Goal: Task Accomplishment & Management: Complete application form

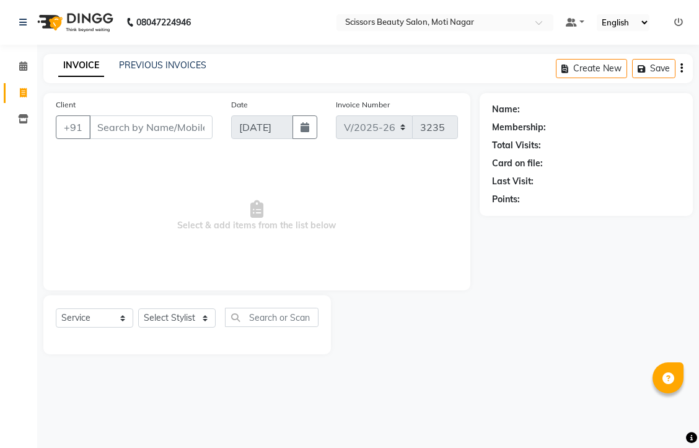
select select "7057"
select select "service"
click at [162, 139] on input "Client" at bounding box center [150, 127] width 123 height 24
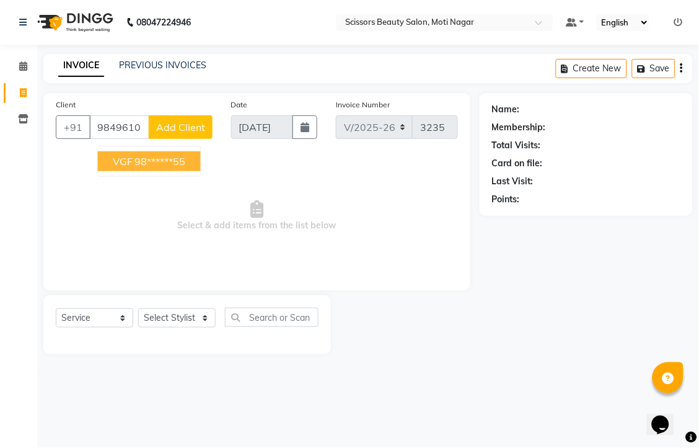
click at [186, 167] on ngb-highlight "98******55" at bounding box center [160, 161] width 51 height 12
type input "98******55"
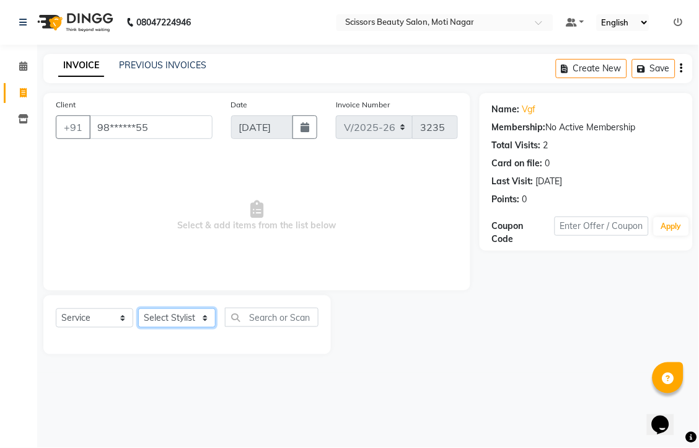
click at [170, 327] on select "Select Stylist Arman [PERSON_NAME] [PERSON_NAME] [PERSON_NAME] Sir Staff" at bounding box center [176, 317] width 77 height 19
select select "89632"
click at [143, 327] on select "Select Stylist Arman [PERSON_NAME] [PERSON_NAME] [PERSON_NAME] Sir Staff" at bounding box center [176, 317] width 77 height 19
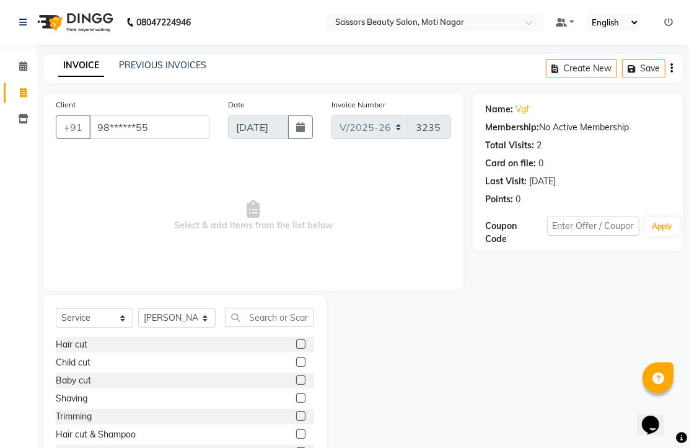
click at [296, 348] on label at bounding box center [300, 343] width 9 height 9
click at [296, 348] on input "checkbox" at bounding box center [300, 344] width 8 height 8
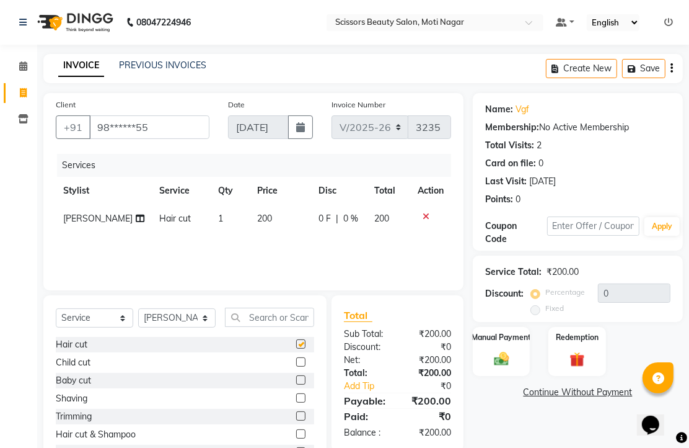
checkbox input "false"
click at [498, 368] on img at bounding box center [501, 359] width 25 height 18
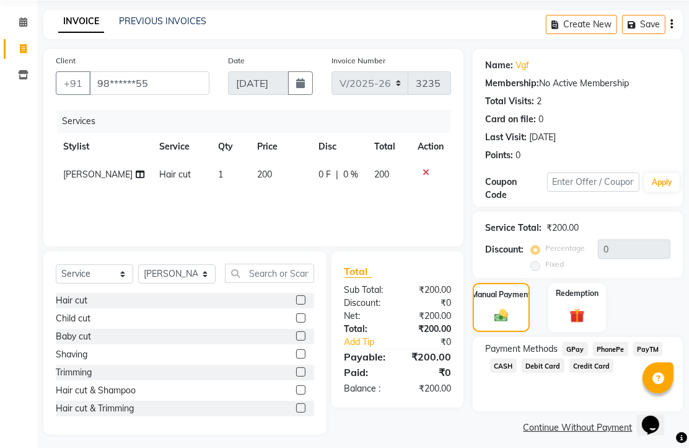
scroll to position [69, 0]
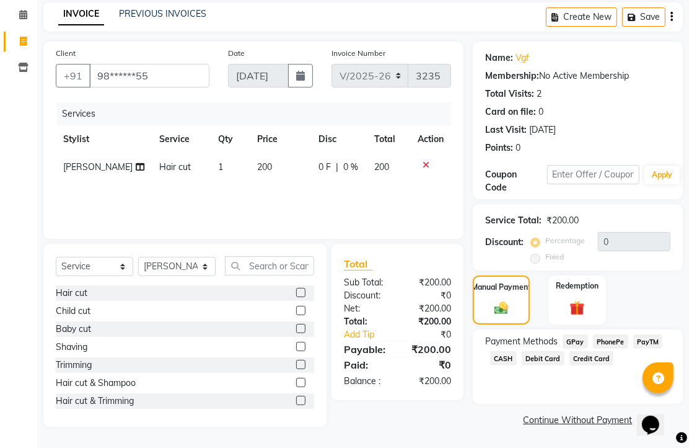
click at [612, 348] on span "PhonePe" at bounding box center [610, 341] width 35 height 14
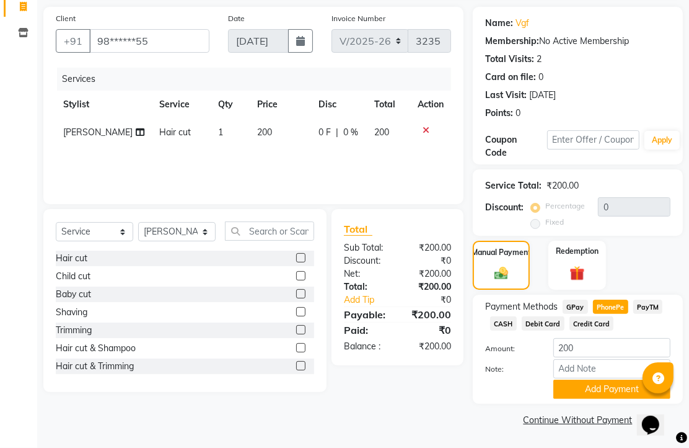
click at [612, 379] on button "Add Payment" at bounding box center [612, 388] width 117 height 19
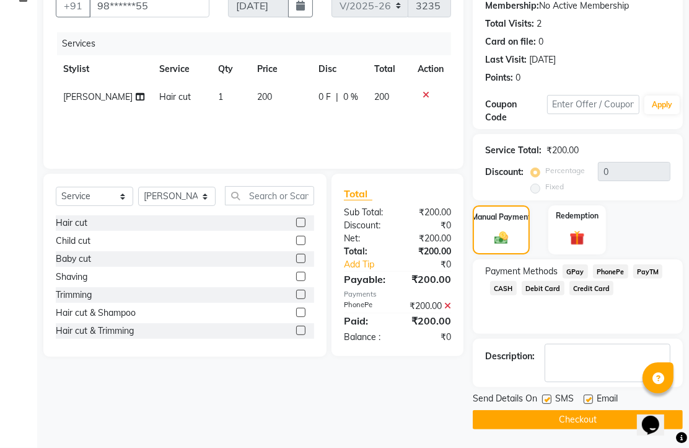
scroll to position [188, 0]
click at [591, 394] on label at bounding box center [588, 398] width 9 height 9
click at [591, 395] on input "checkbox" at bounding box center [588, 399] width 8 height 8
checkbox input "false"
click at [589, 411] on button "Checkout" at bounding box center [578, 419] width 210 height 19
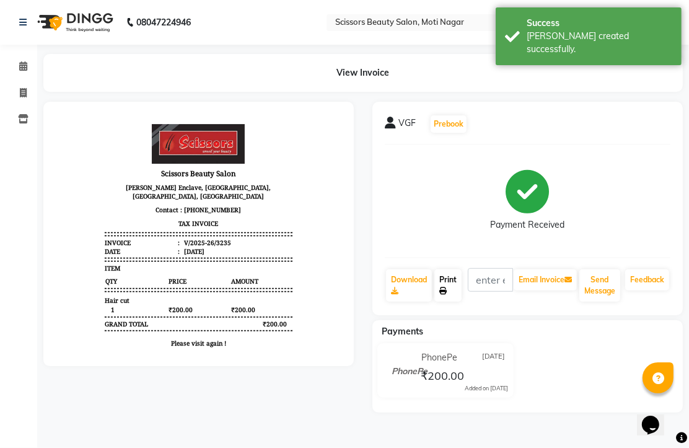
click at [459, 301] on link "Print" at bounding box center [448, 285] width 27 height 32
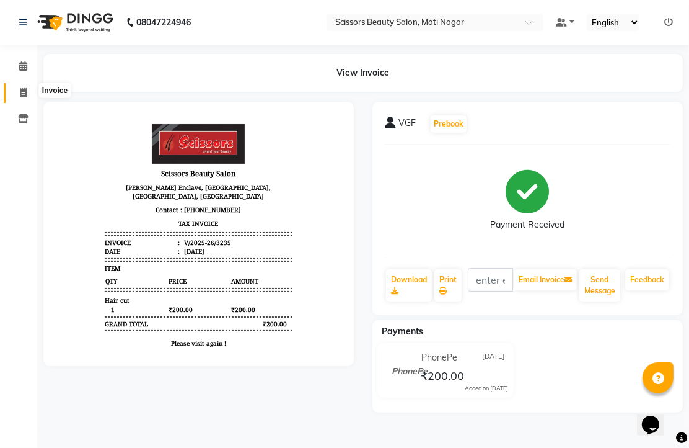
click at [26, 91] on icon at bounding box center [23, 92] width 7 height 9
select select "service"
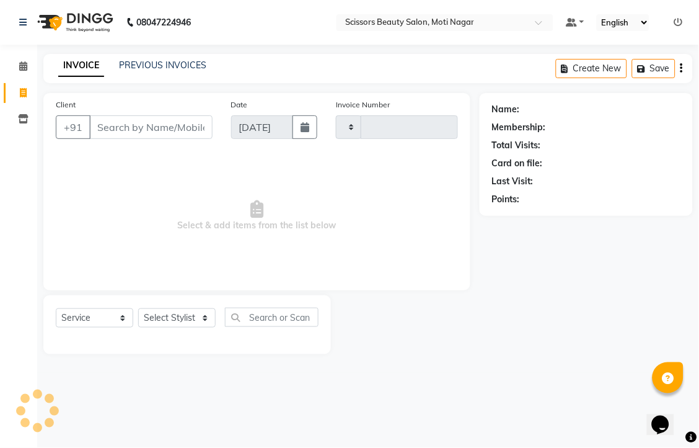
type input "3236"
select select "7057"
click at [112, 139] on input "Client" at bounding box center [150, 127] width 123 height 24
type input "9"
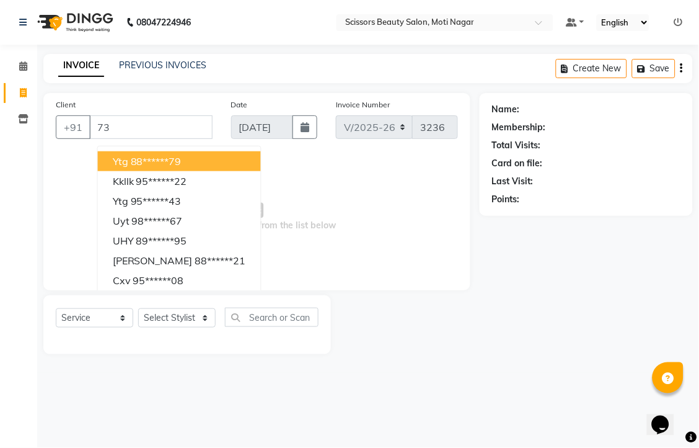
type input "7"
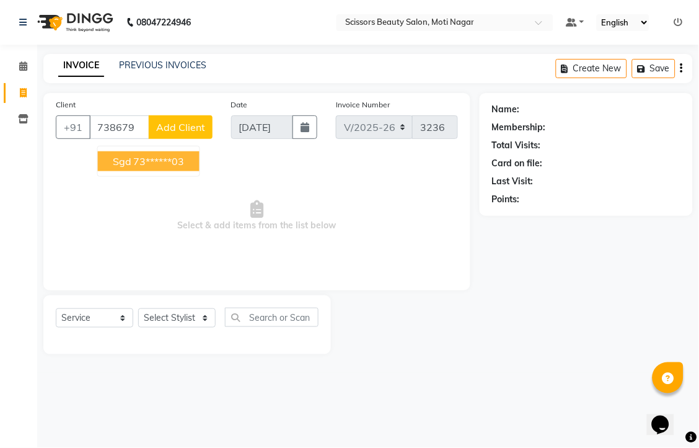
click at [170, 167] on ngb-highlight "73******03" at bounding box center [159, 161] width 51 height 12
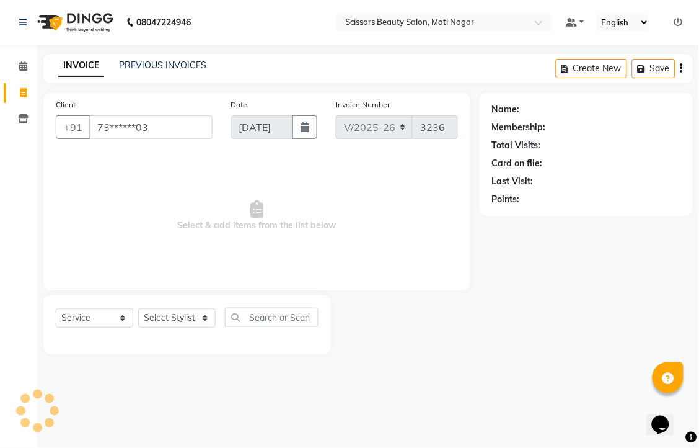
type input "73******03"
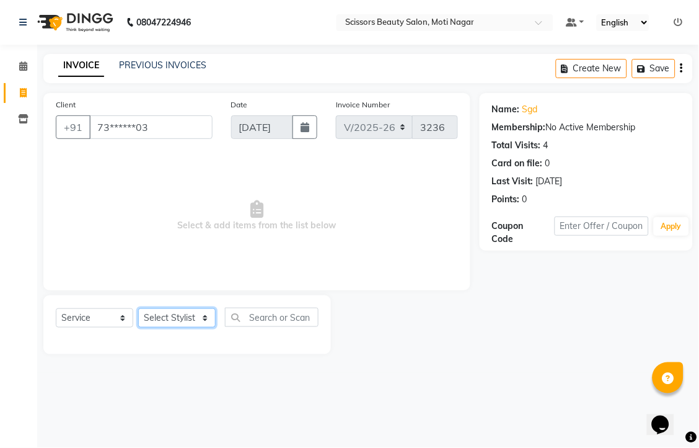
click at [205, 327] on select "Select Stylist Arman [PERSON_NAME] [PERSON_NAME] [PERSON_NAME] Sir Staff" at bounding box center [176, 317] width 77 height 19
select select "81450"
click at [143, 327] on select "Select Stylist Arman [PERSON_NAME] [PERSON_NAME] [PERSON_NAME] Sir Staff" at bounding box center [176, 317] width 77 height 19
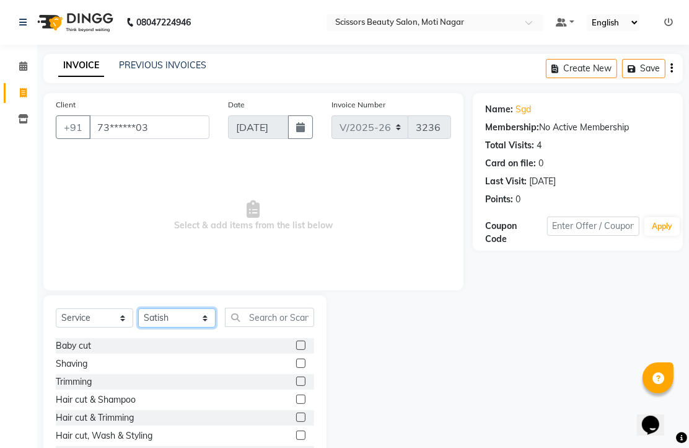
scroll to position [69, 0]
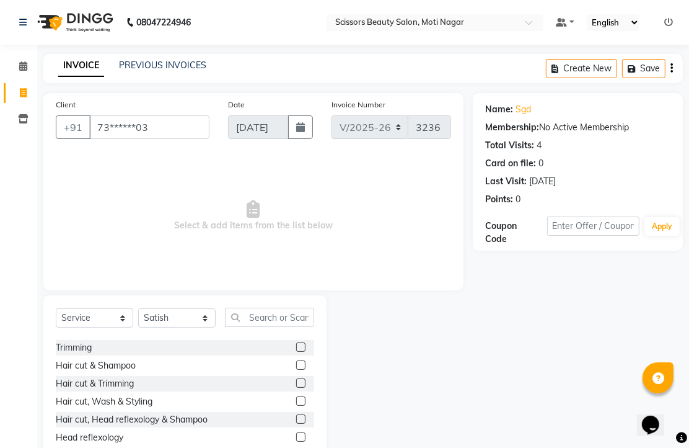
click at [296, 387] on label at bounding box center [300, 382] width 9 height 9
click at [296, 387] on input "checkbox" at bounding box center [300, 383] width 8 height 8
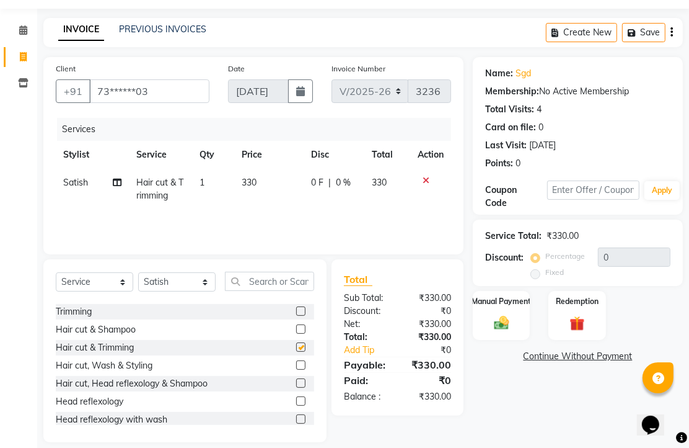
checkbox input "false"
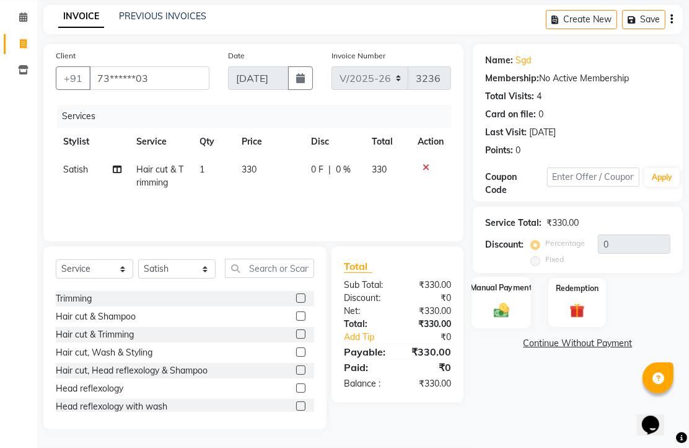
click at [503, 306] on img at bounding box center [501, 310] width 25 height 18
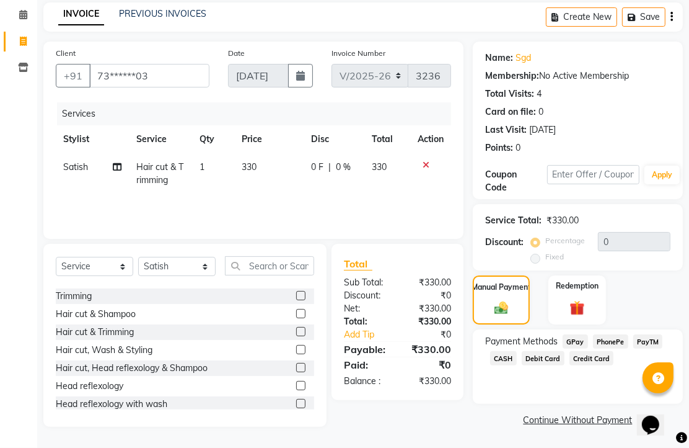
scroll to position [101, 0]
click at [607, 337] on span "PhonePe" at bounding box center [610, 341] width 35 height 14
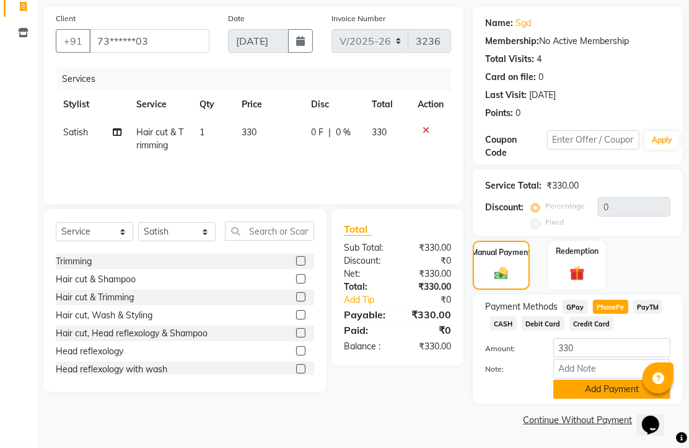
click at [606, 380] on button "Add Payment" at bounding box center [612, 388] width 117 height 19
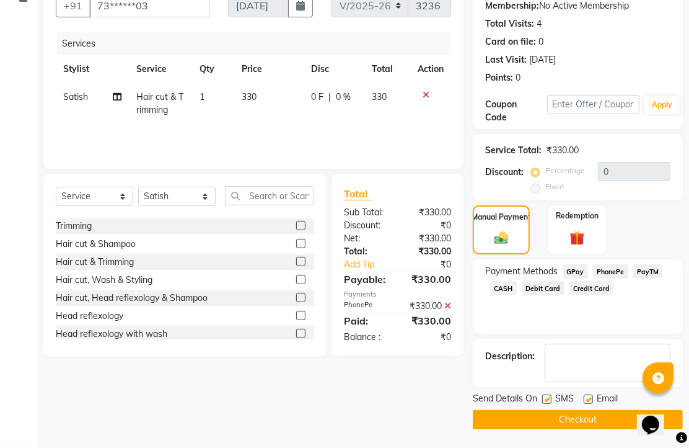
scroll to position [188, 0]
click at [593, 394] on label at bounding box center [588, 398] width 9 height 9
click at [592, 395] on input "checkbox" at bounding box center [588, 399] width 8 height 8
checkbox input "false"
click at [585, 420] on button "Checkout" at bounding box center [578, 419] width 210 height 19
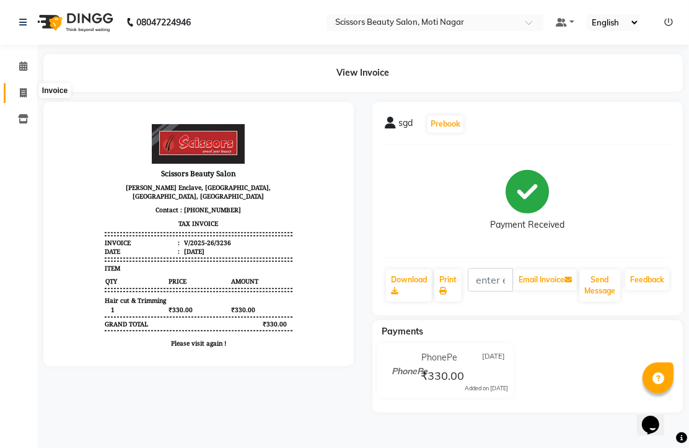
click at [21, 91] on icon at bounding box center [23, 92] width 7 height 9
select select "service"
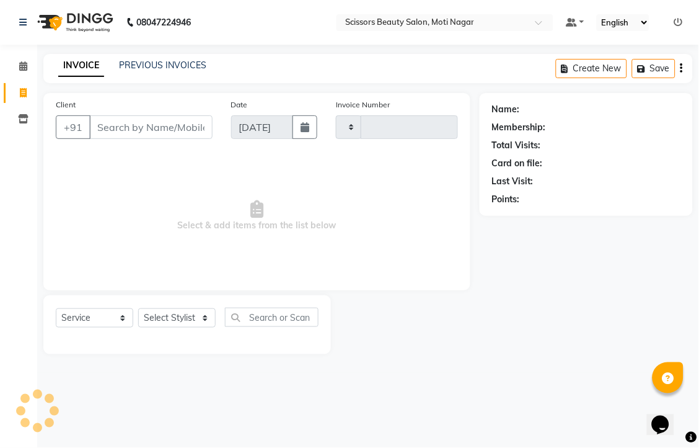
type input "3237"
select select "7057"
click at [113, 138] on input "Client" at bounding box center [150, 127] width 123 height 24
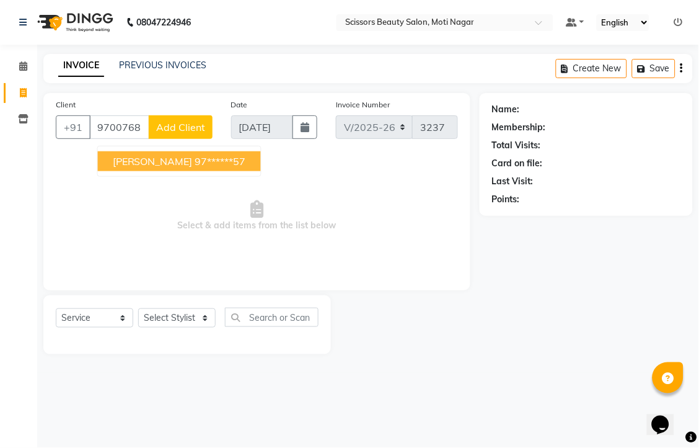
click at [225, 167] on ngb-highlight "97******57" at bounding box center [220, 161] width 51 height 12
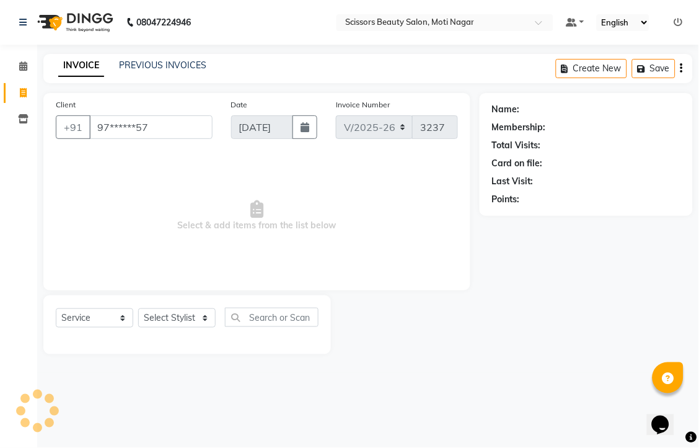
type input "97******57"
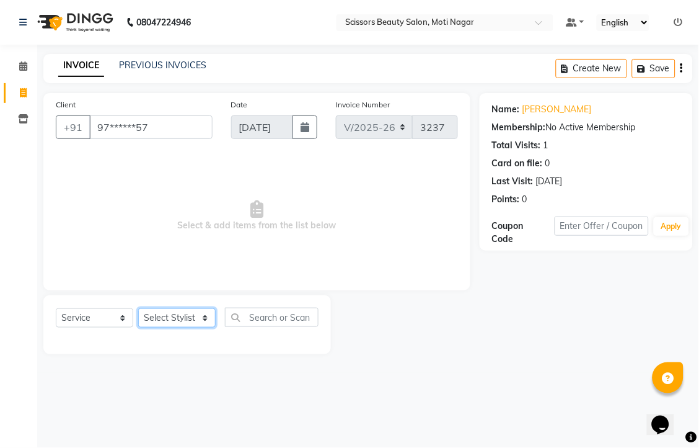
click at [211, 327] on select "Select Stylist Arman [PERSON_NAME] [PERSON_NAME] [PERSON_NAME] Sir Staff" at bounding box center [176, 317] width 77 height 19
select select "89632"
click at [143, 327] on select "Select Stylist Arman [PERSON_NAME] [PERSON_NAME] [PERSON_NAME] Sir Staff" at bounding box center [176, 317] width 77 height 19
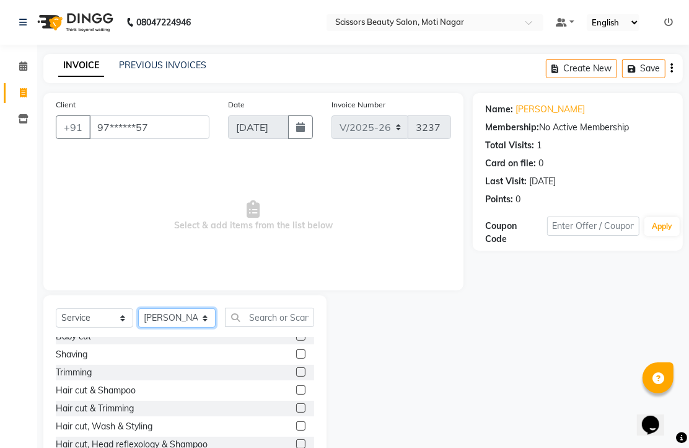
scroll to position [69, 0]
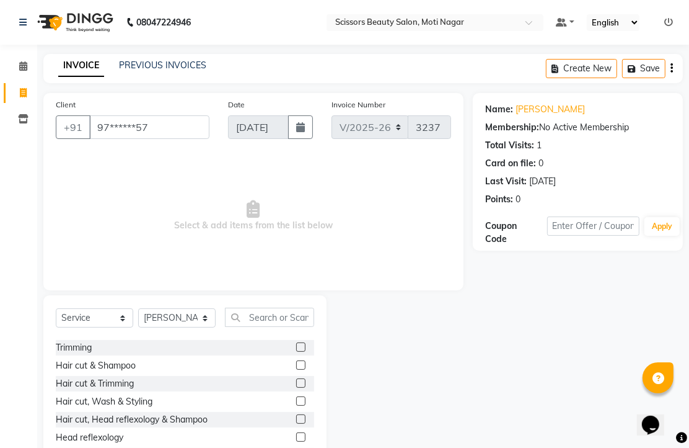
click at [296, 351] on label at bounding box center [300, 346] width 9 height 9
click at [296, 351] on input "checkbox" at bounding box center [300, 347] width 8 height 8
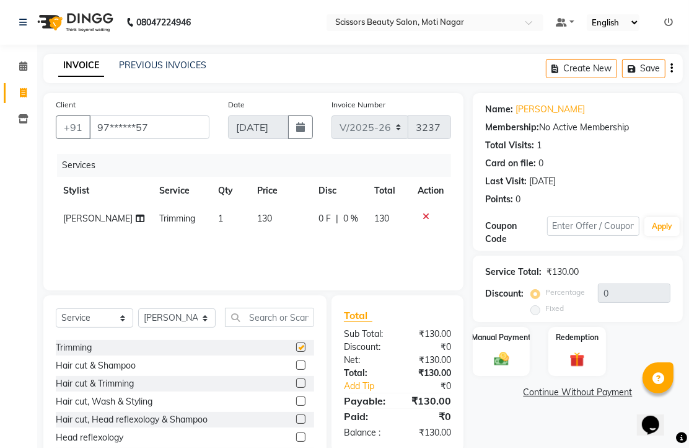
checkbox input "false"
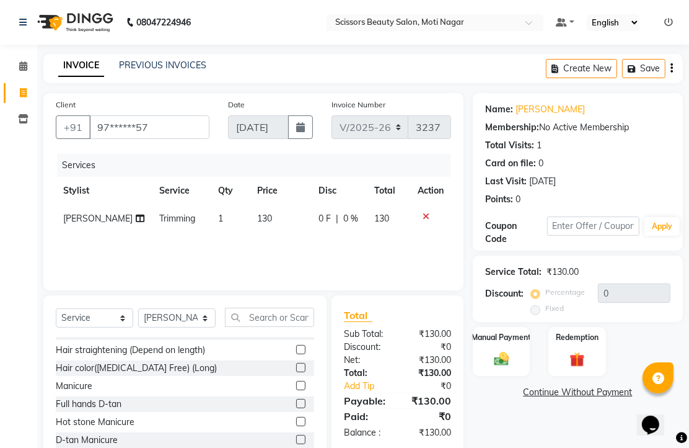
scroll to position [344, 0]
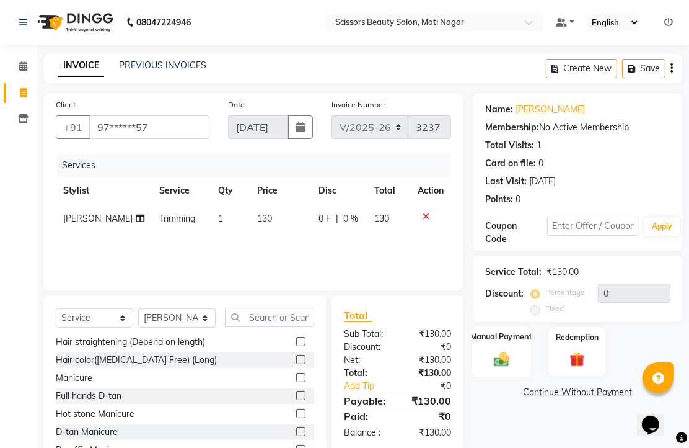
click at [502, 368] on img at bounding box center [501, 359] width 25 height 18
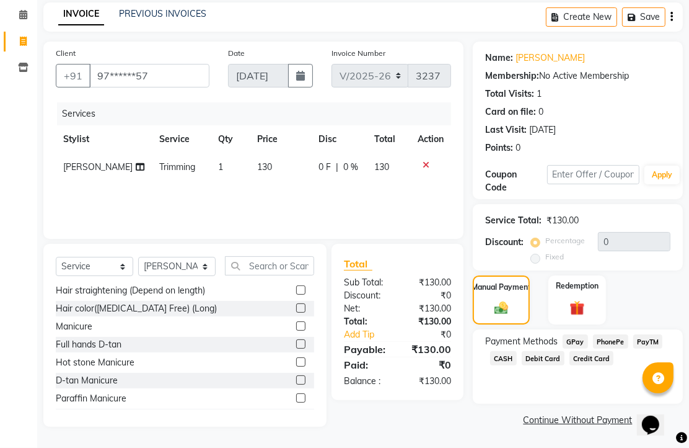
scroll to position [101, 0]
click at [616, 334] on span "PhonePe" at bounding box center [610, 341] width 35 height 14
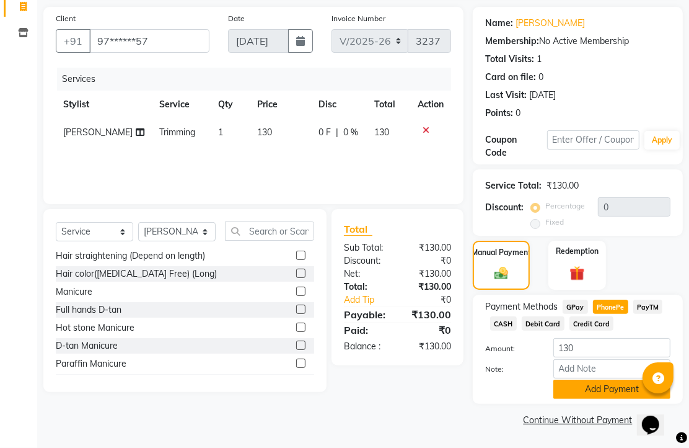
click at [604, 389] on button "Add Payment" at bounding box center [612, 388] width 117 height 19
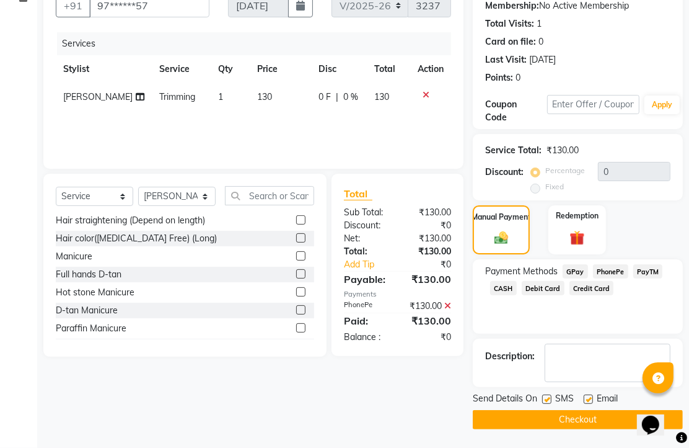
scroll to position [188, 0]
click at [593, 394] on label at bounding box center [588, 398] width 9 height 9
click at [592, 395] on input "checkbox" at bounding box center [588, 399] width 8 height 8
checkbox input "false"
click at [589, 413] on button "Checkout" at bounding box center [578, 419] width 210 height 19
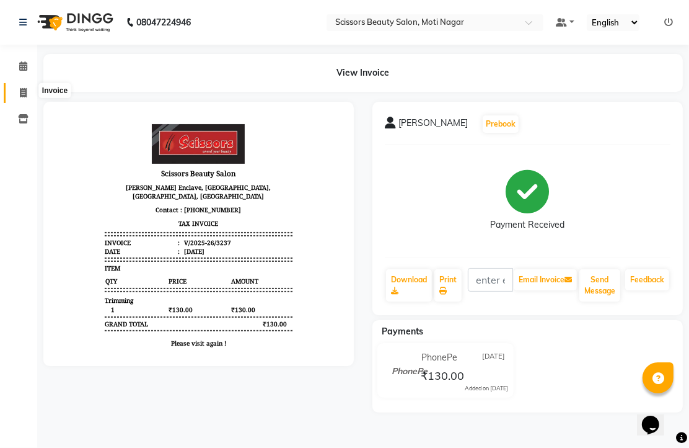
click at [20, 90] on icon at bounding box center [23, 92] width 7 height 9
select select "service"
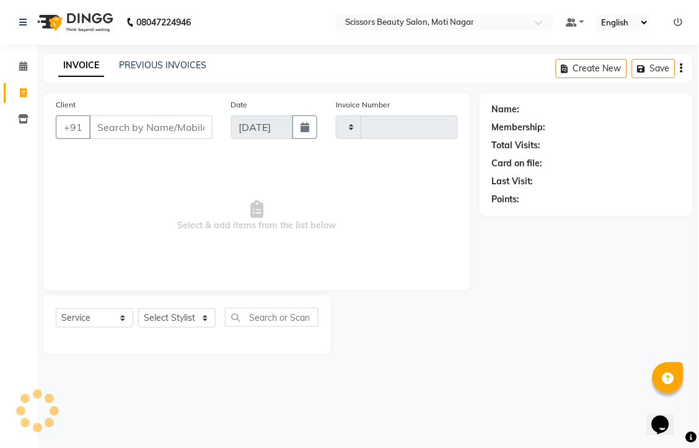
type input "3238"
select select "7057"
click at [160, 139] on input "Client" at bounding box center [150, 127] width 123 height 24
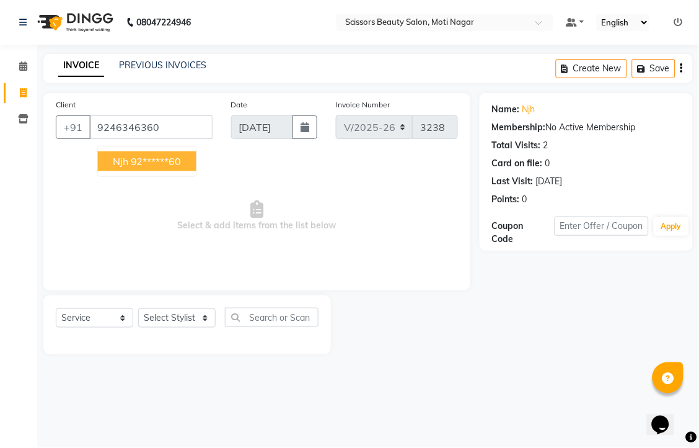
click at [177, 171] on button "njh 92******60" at bounding box center [147, 161] width 99 height 20
type input "92******60"
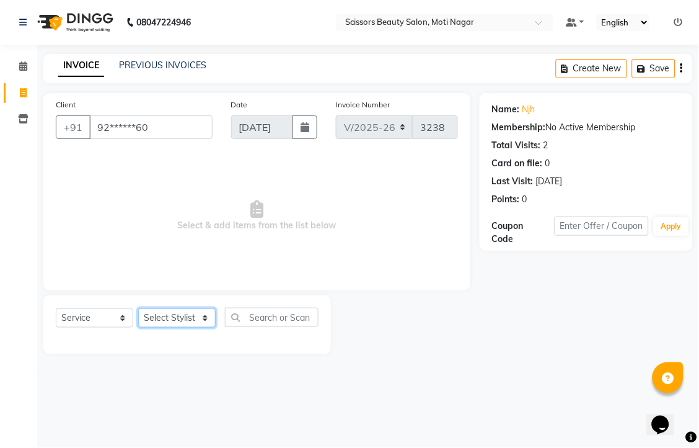
click at [183, 327] on select "Select Stylist Arman [PERSON_NAME] [PERSON_NAME] [PERSON_NAME] Sir Staff" at bounding box center [176, 317] width 77 height 19
select select "58456"
click at [143, 327] on select "Select Stylist Arman [PERSON_NAME] [PERSON_NAME] [PERSON_NAME] Sir Staff" at bounding box center [176, 317] width 77 height 19
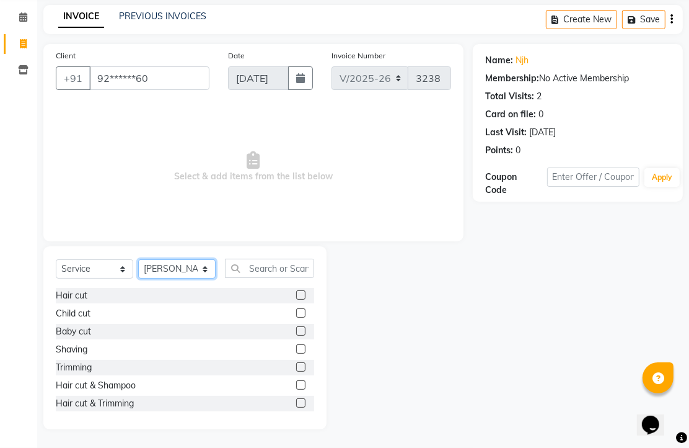
scroll to position [69, 0]
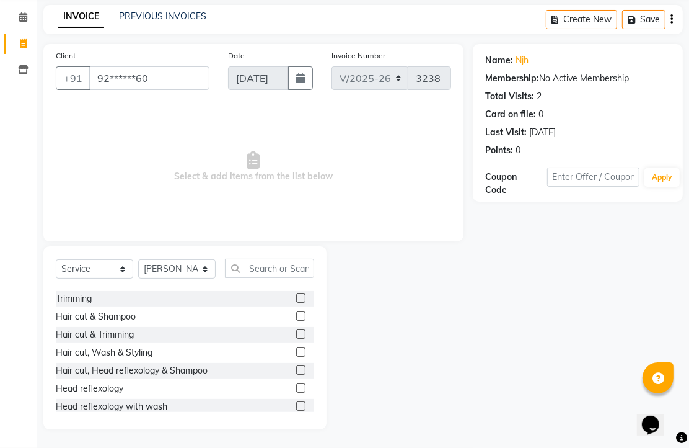
click at [296, 337] on label at bounding box center [300, 333] width 9 height 9
click at [296, 337] on input "checkbox" at bounding box center [300, 334] width 8 height 8
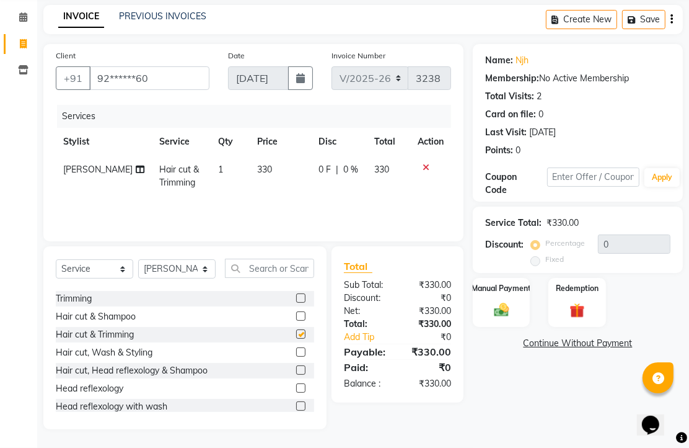
scroll to position [97, 0]
checkbox input "false"
click at [509, 304] on img at bounding box center [501, 310] width 25 height 18
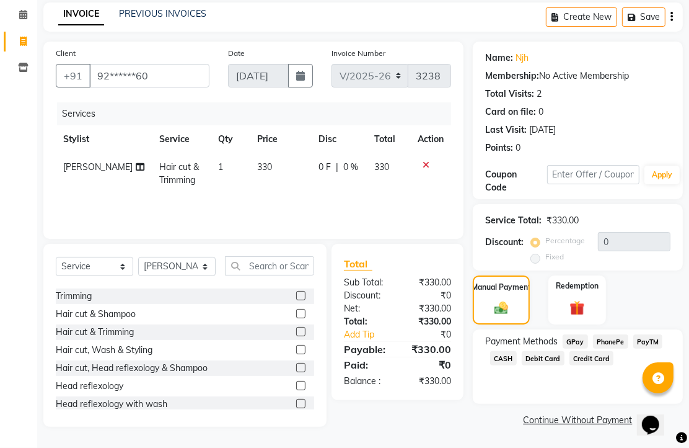
click at [517, 357] on span "CASH" at bounding box center [503, 358] width 27 height 14
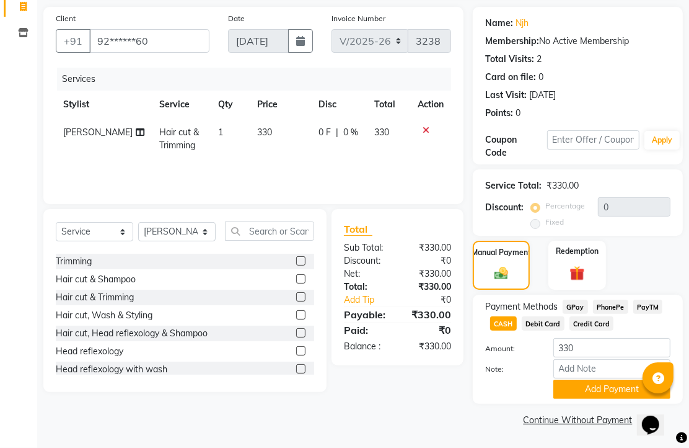
scroll to position [154, 0]
click at [583, 379] on button "Add Payment" at bounding box center [612, 388] width 117 height 19
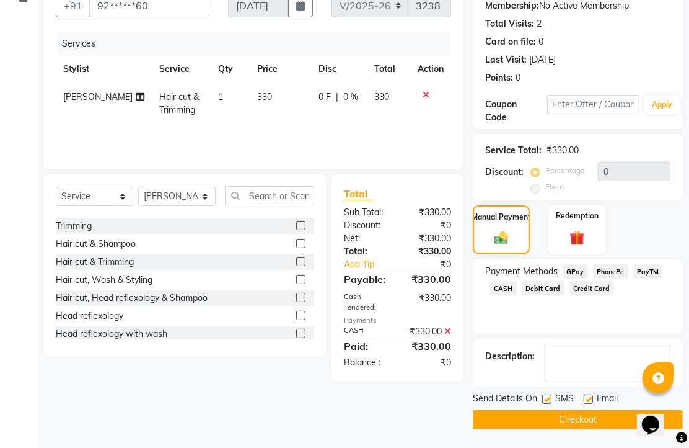
scroll to position [188, 0]
click at [591, 394] on label at bounding box center [588, 398] width 9 height 9
click at [591, 395] on input "checkbox" at bounding box center [588, 399] width 8 height 8
checkbox input "false"
click at [581, 411] on button "Checkout" at bounding box center [578, 419] width 210 height 19
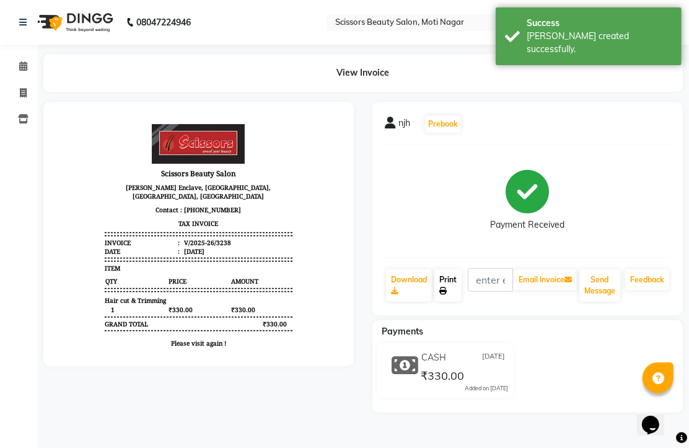
click at [454, 301] on link "Print" at bounding box center [448, 285] width 27 height 32
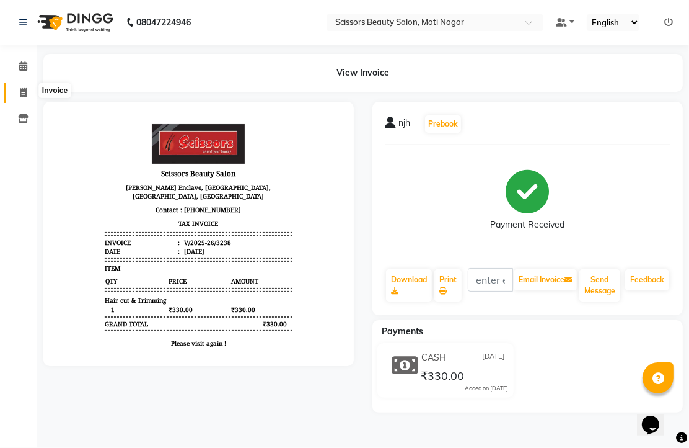
click at [27, 90] on span at bounding box center [23, 93] width 22 height 14
select select "service"
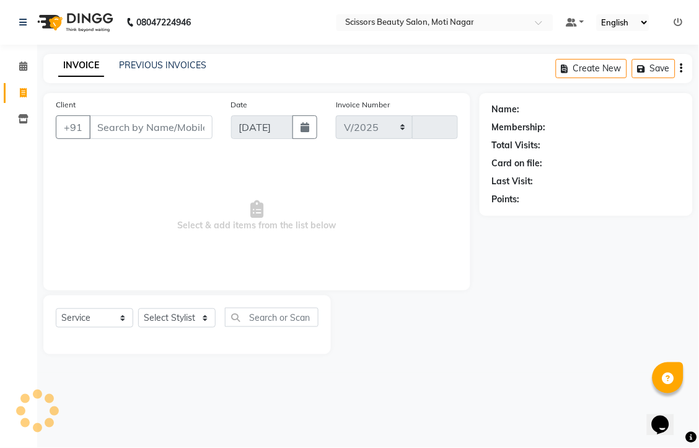
select select "7057"
type input "3239"
drag, startPoint x: 165, startPoint y: 153, endPoint x: 172, endPoint y: 144, distance: 11.5
click at [167, 139] on input "Client" at bounding box center [150, 127] width 123 height 24
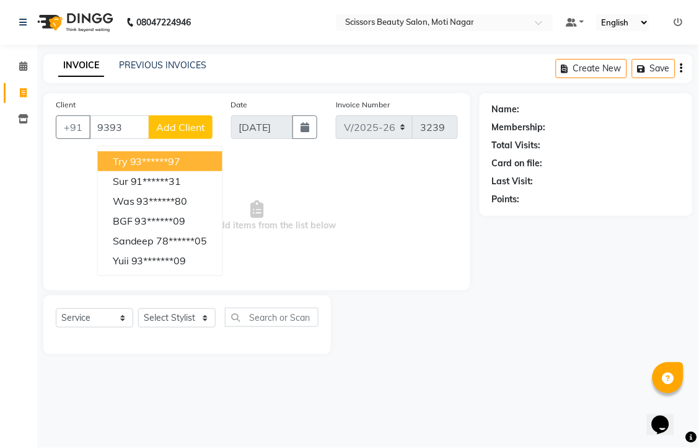
click at [219, 171] on button "try 93******97" at bounding box center [160, 161] width 125 height 20
type input "93******97"
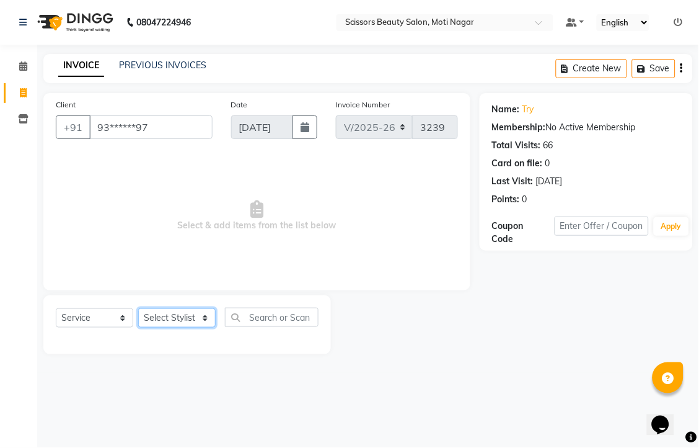
drag, startPoint x: 181, startPoint y: 351, endPoint x: 183, endPoint y: 343, distance: 9.0
click at [181, 327] on select "Select Stylist Arman [PERSON_NAME] [PERSON_NAME] [PERSON_NAME] Sir Staff" at bounding box center [176, 317] width 77 height 19
select select "58456"
click at [143, 327] on select "Select Stylist Arman [PERSON_NAME] [PERSON_NAME] [PERSON_NAME] Sir Staff" at bounding box center [176, 317] width 77 height 19
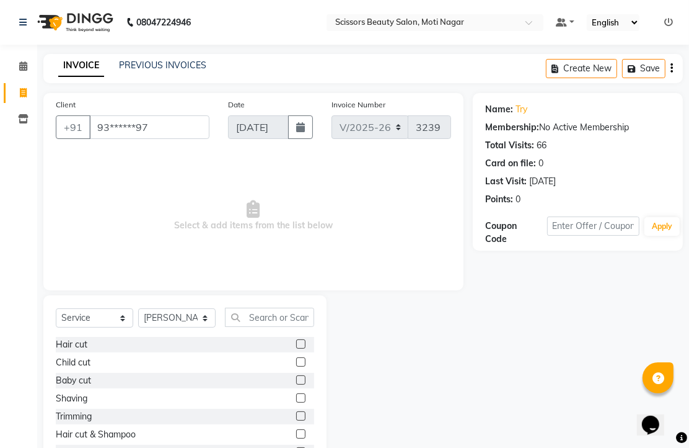
click at [296, 348] on label at bounding box center [300, 343] width 9 height 9
click at [296, 348] on input "checkbox" at bounding box center [300, 344] width 8 height 8
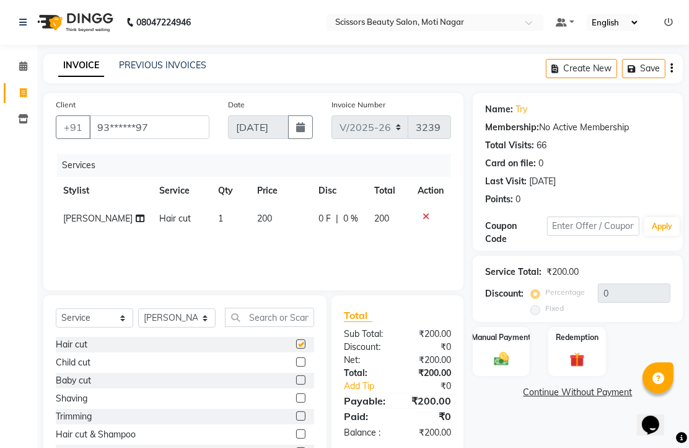
checkbox input "false"
click at [169, 327] on select "Select Stylist Arman [PERSON_NAME] [PERSON_NAME] [PERSON_NAME] Sir Staff" at bounding box center [176, 317] width 77 height 19
select select "78710"
click at [143, 327] on select "Select Stylist Arman [PERSON_NAME] [PERSON_NAME] [PERSON_NAME] Sir Staff" at bounding box center [176, 317] width 77 height 19
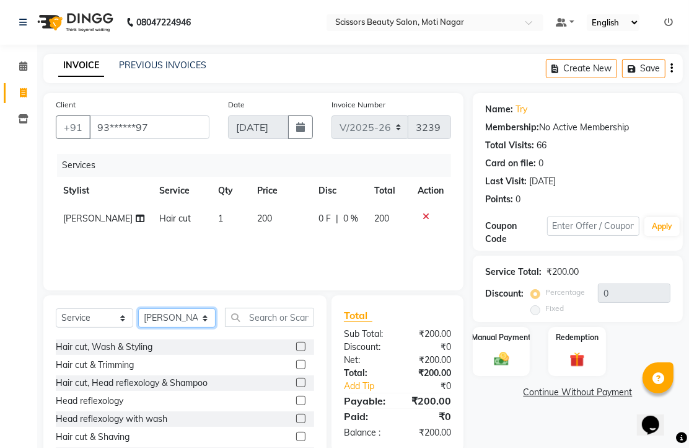
scroll to position [138, 0]
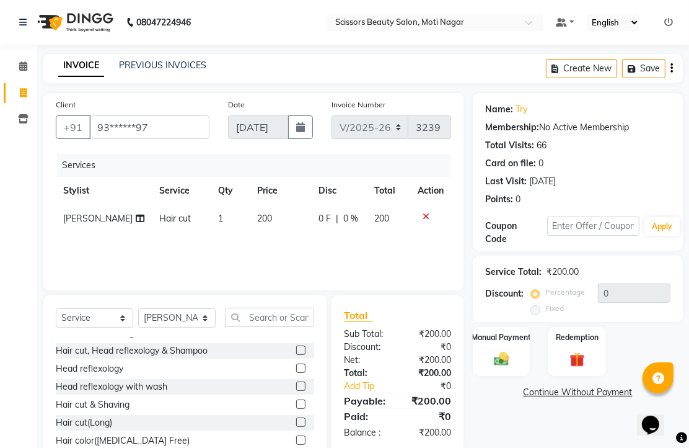
click at [296, 373] on label at bounding box center [300, 367] width 9 height 9
click at [296, 373] on input "checkbox" at bounding box center [300, 368] width 8 height 8
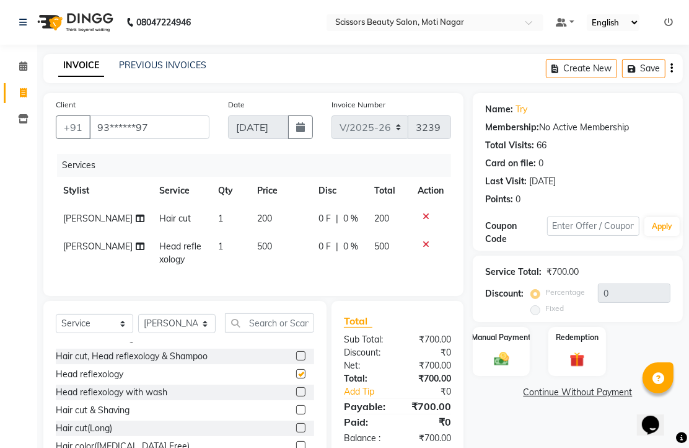
checkbox input "false"
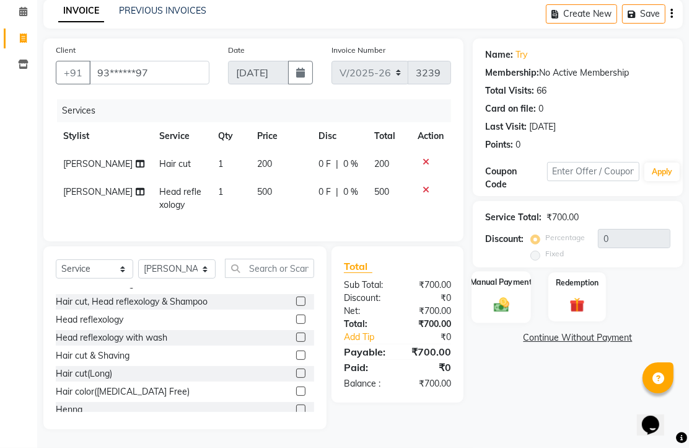
click at [495, 295] on img at bounding box center [501, 304] width 25 height 18
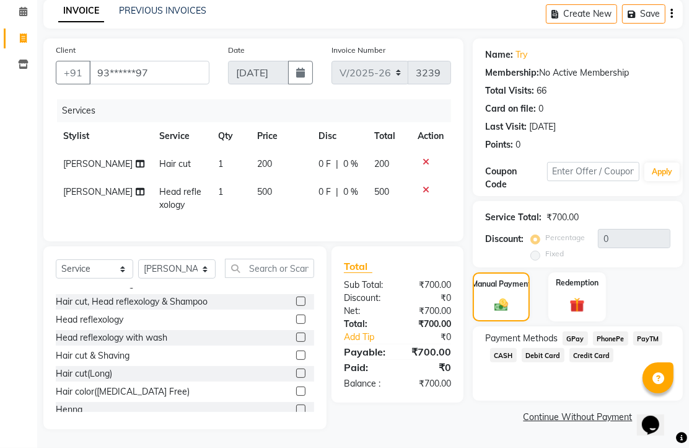
click at [607, 331] on span "PhonePe" at bounding box center [610, 338] width 35 height 14
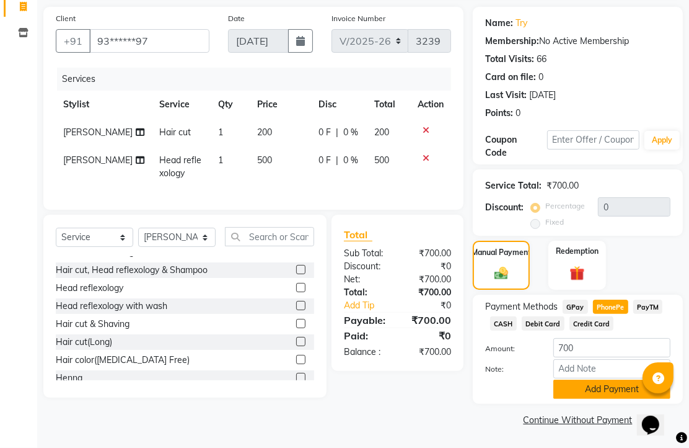
click at [606, 394] on button "Add Payment" at bounding box center [612, 388] width 117 height 19
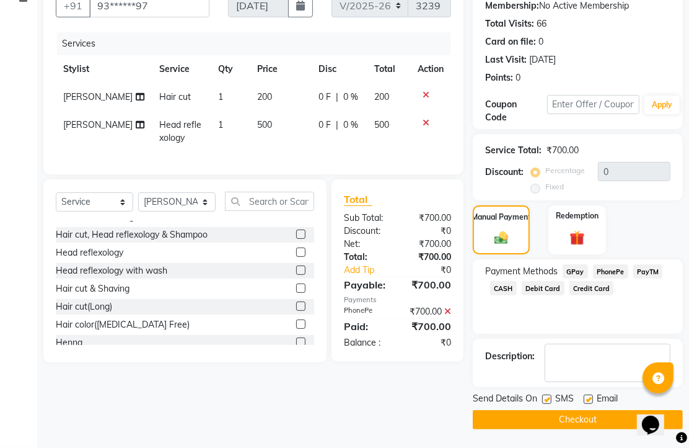
scroll to position [188, 0]
click at [593, 394] on label at bounding box center [588, 398] width 9 height 9
click at [592, 395] on input "checkbox" at bounding box center [588, 399] width 8 height 8
checkbox input "false"
click at [587, 430] on main "INVOICE PREVIOUS INVOICES Create New Save Client +91 93******97 Date [DATE] Inv…" at bounding box center [363, 189] width 652 height 515
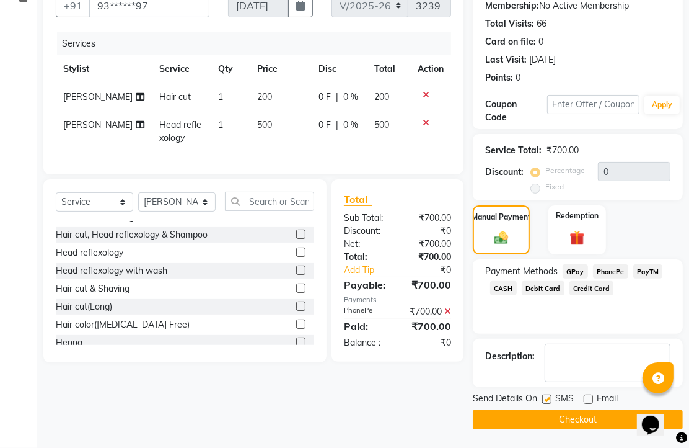
click at [583, 410] on button "Checkout" at bounding box center [578, 419] width 210 height 19
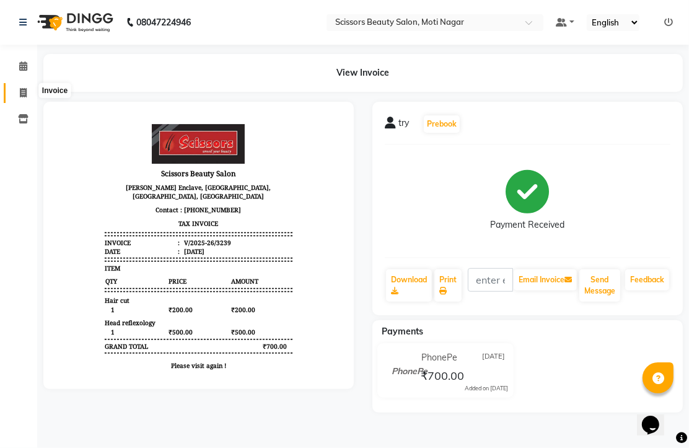
click at [22, 90] on icon at bounding box center [23, 92] width 7 height 9
select select "service"
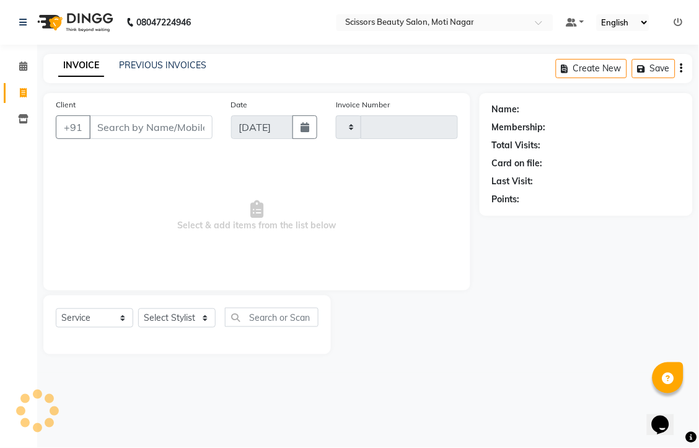
type input "3240"
select select "7057"
click at [141, 139] on input "Client" at bounding box center [150, 127] width 123 height 24
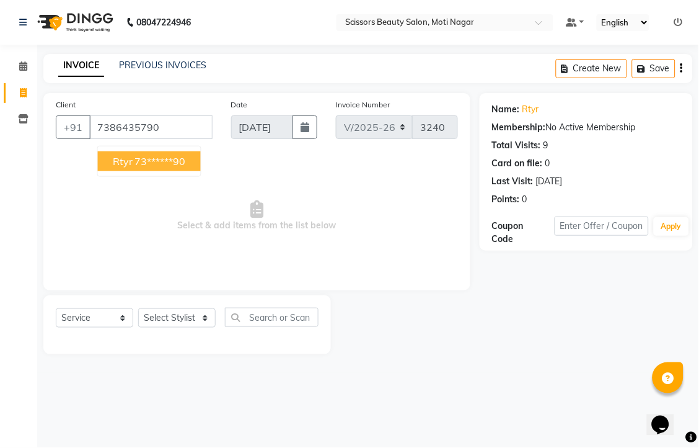
click at [167, 167] on ngb-highlight "73******90" at bounding box center [160, 161] width 51 height 12
type input "73******90"
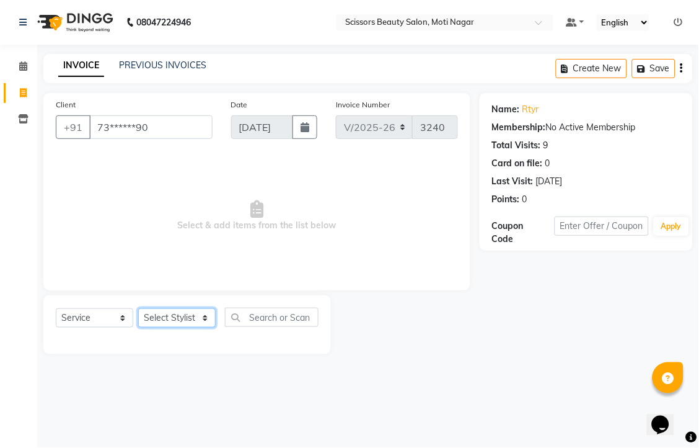
drag, startPoint x: 196, startPoint y: 355, endPoint x: 189, endPoint y: 338, distance: 17.5
click at [194, 327] on select "Select Stylist Arman [PERSON_NAME] [PERSON_NAME] [PERSON_NAME] Sir Staff" at bounding box center [176, 317] width 77 height 19
select select "81450"
click at [143, 327] on select "Select Stylist Arman [PERSON_NAME] [PERSON_NAME] [PERSON_NAME] Sir Staff" at bounding box center [176, 317] width 77 height 19
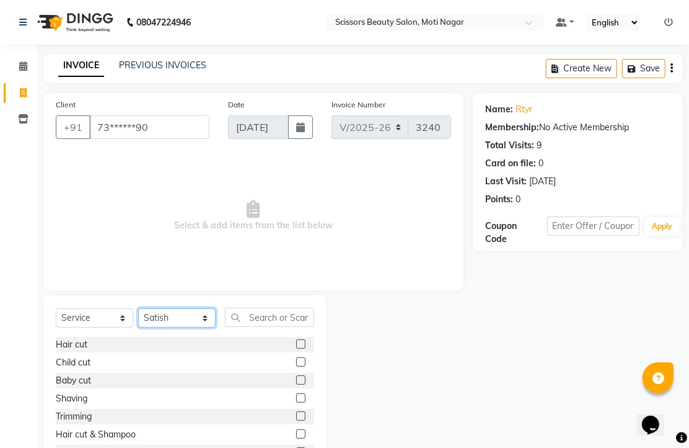
scroll to position [91, 0]
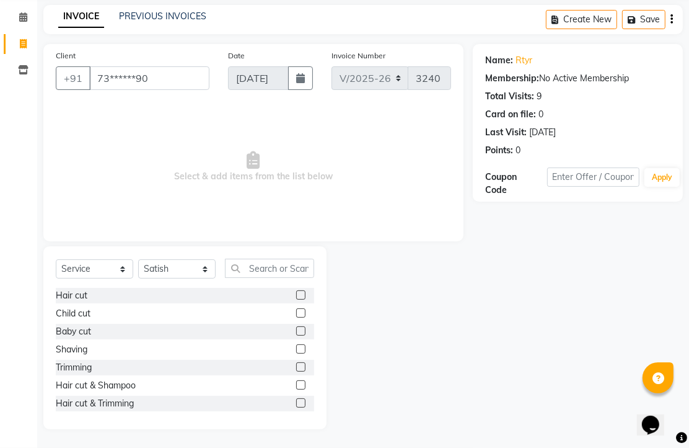
click at [296, 293] on label at bounding box center [300, 294] width 9 height 9
click at [296, 293] on input "checkbox" at bounding box center [300, 295] width 8 height 8
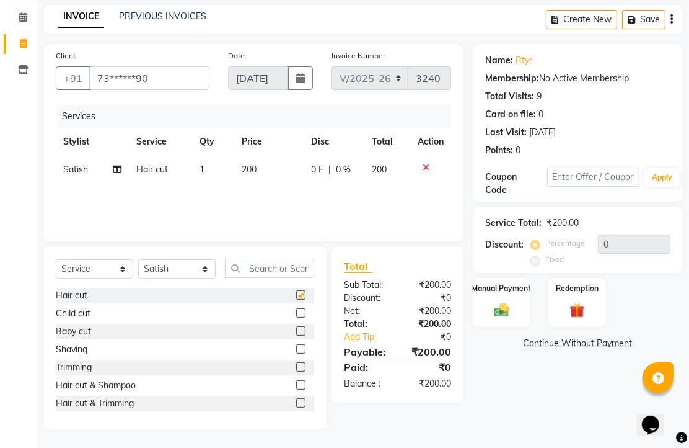
checkbox input "false"
click at [503, 307] on img at bounding box center [501, 310] width 25 height 18
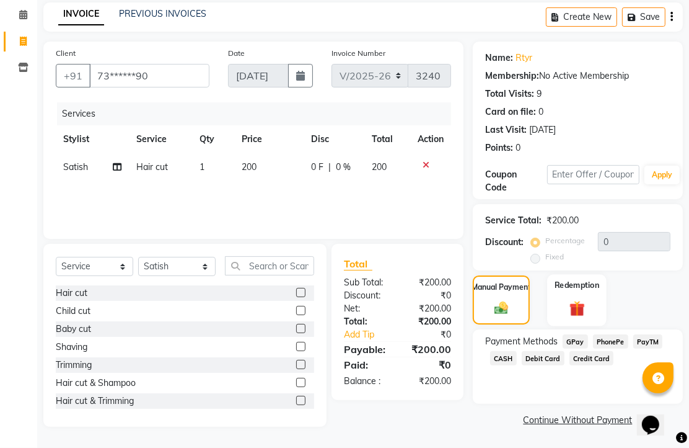
scroll to position [101, 0]
click at [615, 339] on span "PhonePe" at bounding box center [610, 341] width 35 height 14
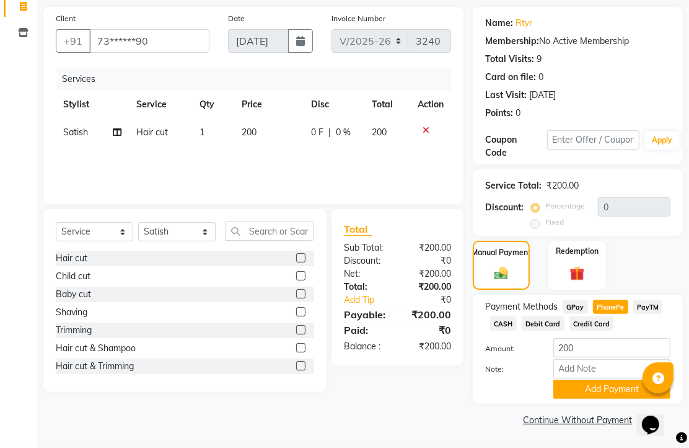
scroll to position [154, 0]
click at [599, 379] on button "Add Payment" at bounding box center [612, 388] width 117 height 19
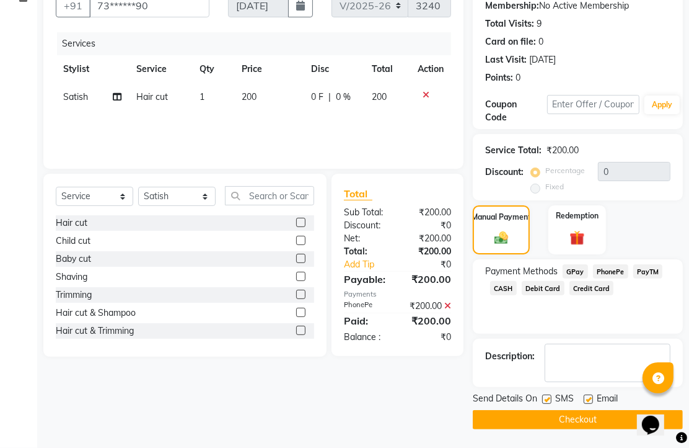
scroll to position [188, 0]
click at [591, 395] on label at bounding box center [588, 398] width 9 height 9
click at [591, 395] on input "checkbox" at bounding box center [588, 399] width 8 height 8
checkbox input "false"
click at [585, 419] on button "Checkout" at bounding box center [578, 419] width 210 height 19
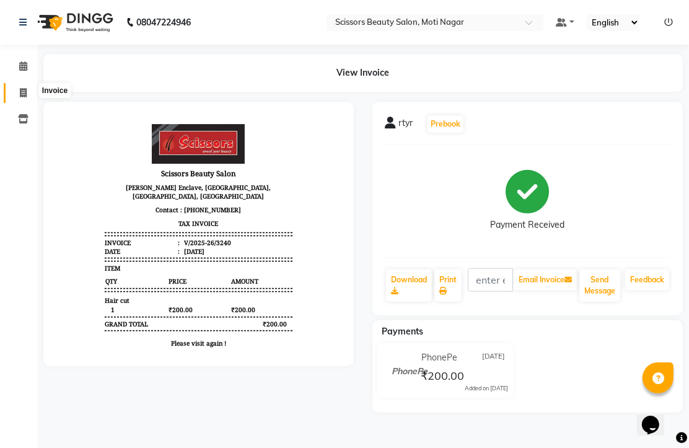
click at [22, 89] on icon at bounding box center [23, 92] width 7 height 9
select select "service"
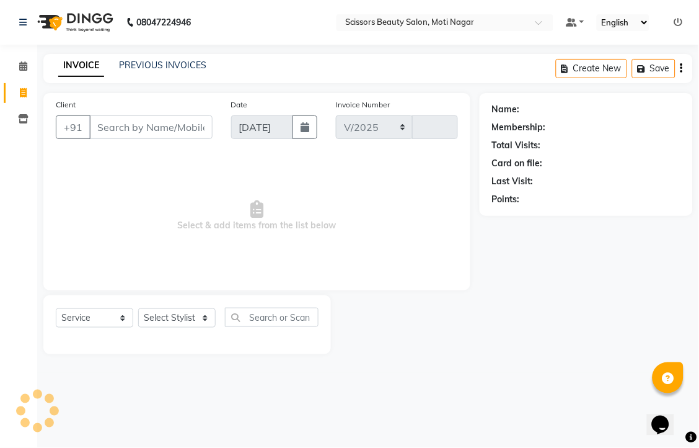
select select "7057"
type input "3241"
click at [141, 139] on input "Client" at bounding box center [150, 127] width 123 height 24
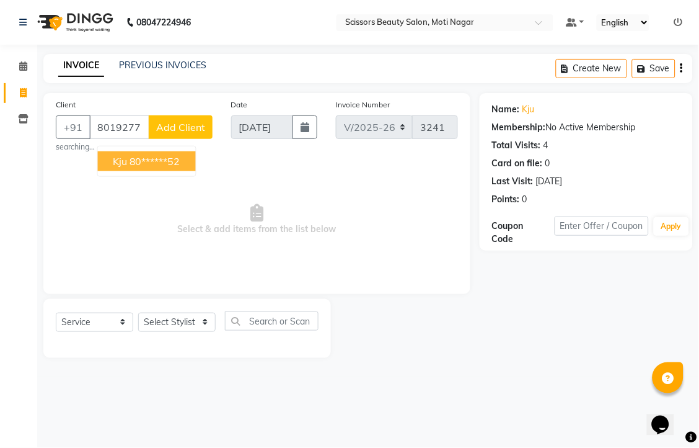
click at [168, 167] on ngb-highlight "80******52" at bounding box center [155, 161] width 51 height 12
type input "80******52"
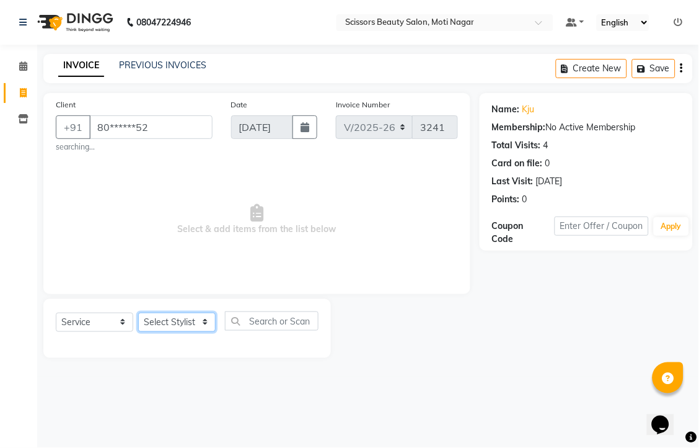
drag, startPoint x: 191, startPoint y: 361, endPoint x: 193, endPoint y: 342, distance: 18.8
click at [191, 332] on select "Select Stylist Arman [PERSON_NAME] [PERSON_NAME] [PERSON_NAME] Sir Staff" at bounding box center [176, 321] width 77 height 19
select select "89632"
click at [143, 332] on select "Select Stylist Arman [PERSON_NAME] [PERSON_NAME] [PERSON_NAME] Sir Staff" at bounding box center [176, 321] width 77 height 19
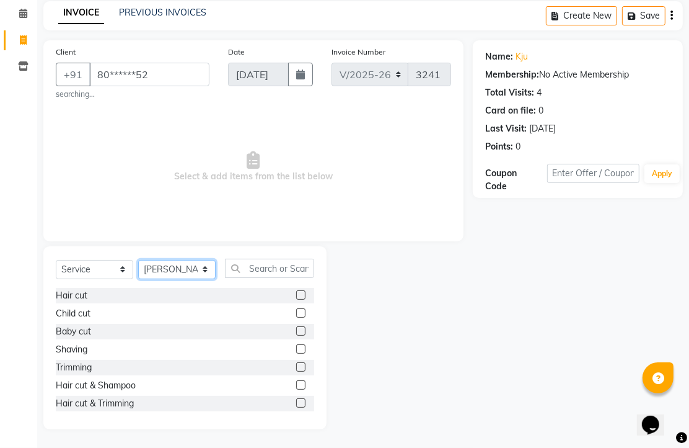
scroll to position [69, 0]
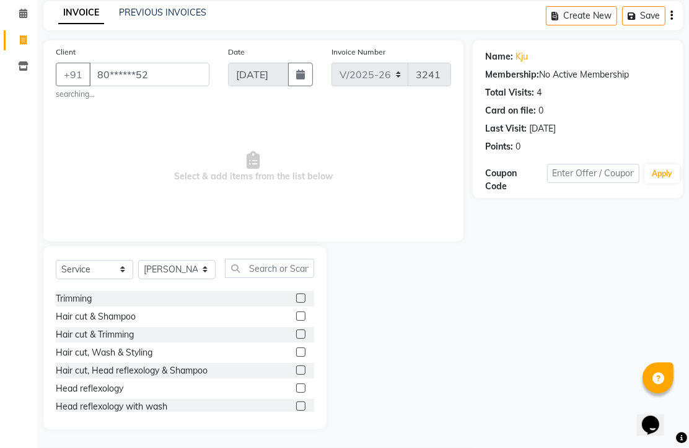
click at [296, 333] on label at bounding box center [300, 333] width 9 height 9
click at [296, 333] on input "checkbox" at bounding box center [300, 334] width 8 height 8
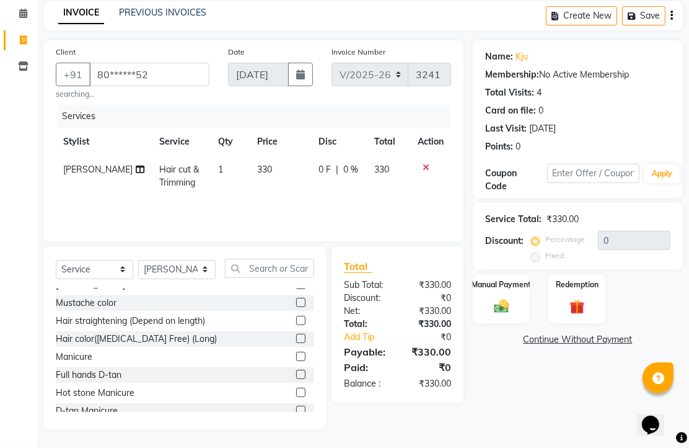
checkbox input "false"
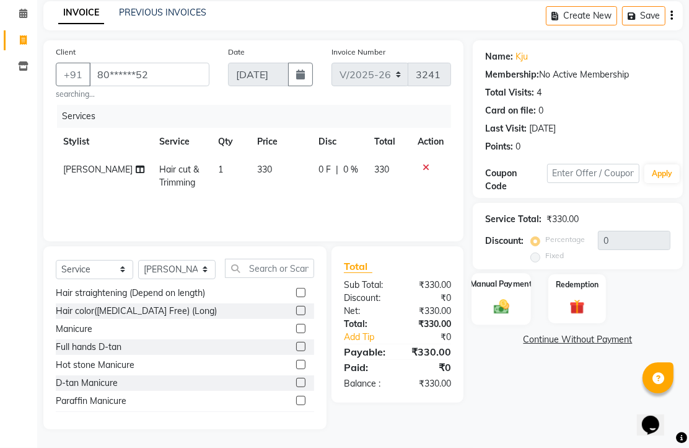
click at [495, 307] on img at bounding box center [501, 306] width 25 height 18
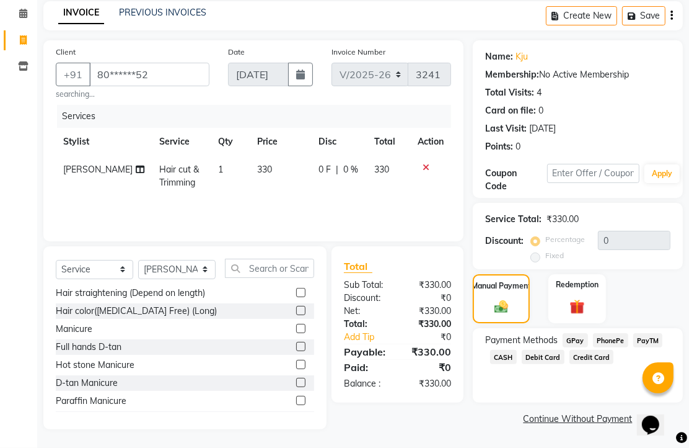
click at [517, 364] on span "CASH" at bounding box center [503, 357] width 27 height 14
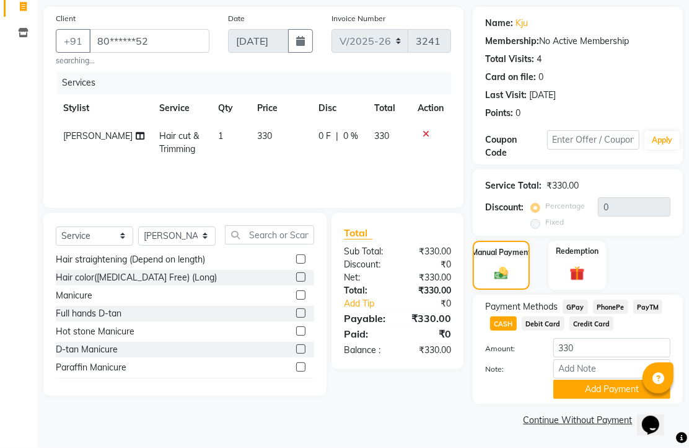
scroll to position [154, 0]
click at [602, 388] on button "Add Payment" at bounding box center [612, 388] width 117 height 19
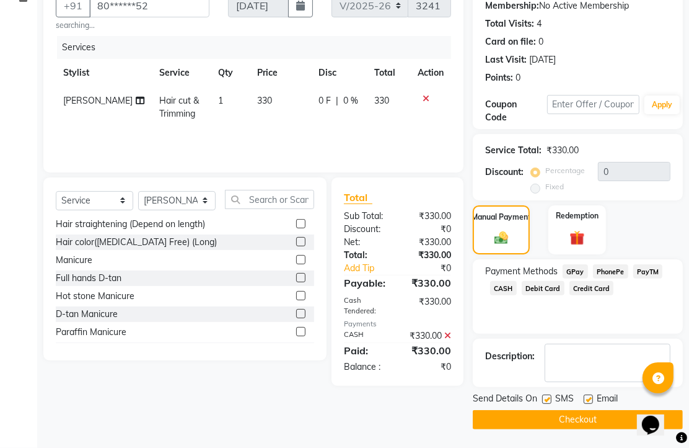
scroll to position [188, 0]
click at [593, 394] on label at bounding box center [588, 398] width 9 height 9
click at [592, 395] on input "checkbox" at bounding box center [588, 399] width 8 height 8
checkbox input "false"
click at [578, 421] on button "Checkout" at bounding box center [578, 419] width 210 height 19
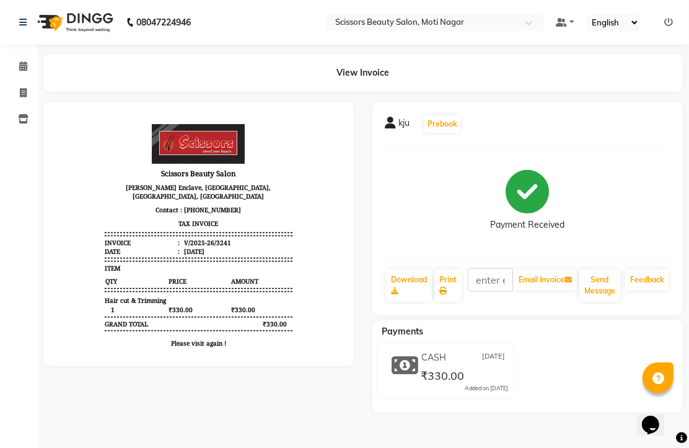
click at [449, 247] on div "Payment Received" at bounding box center [528, 200] width 286 height 93
click at [22, 92] on icon at bounding box center [23, 92] width 7 height 9
select select "service"
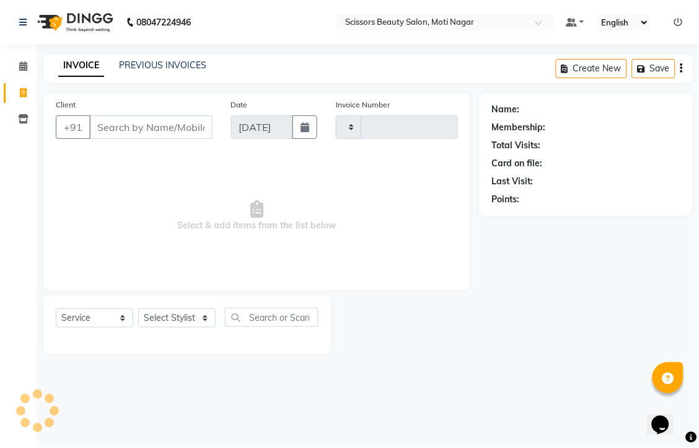
type input "3242"
select select "7057"
click at [134, 139] on input "Client" at bounding box center [150, 127] width 123 height 24
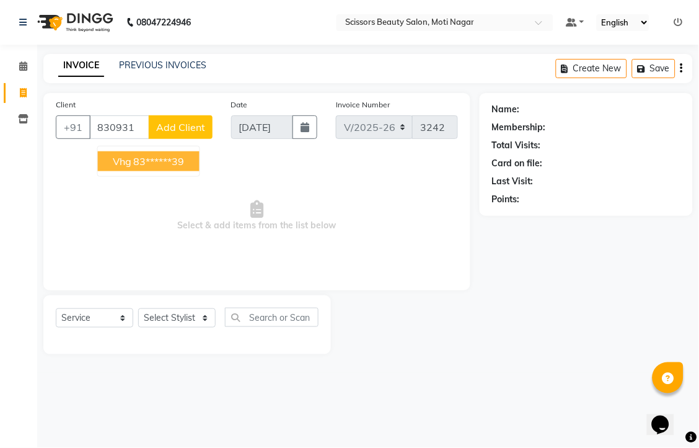
click at [158, 167] on ngb-highlight "83******39" at bounding box center [159, 161] width 51 height 12
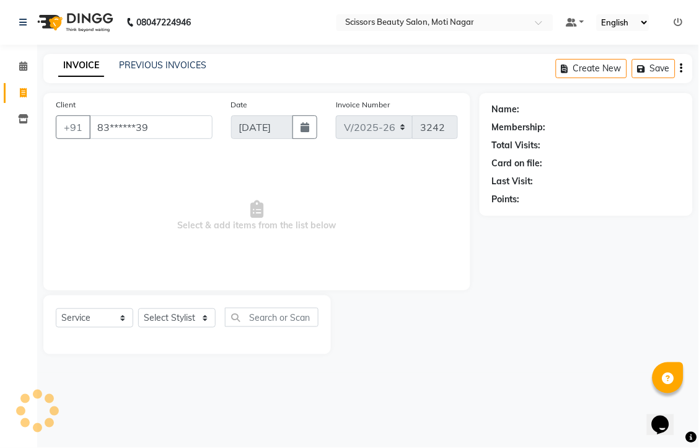
type input "83******39"
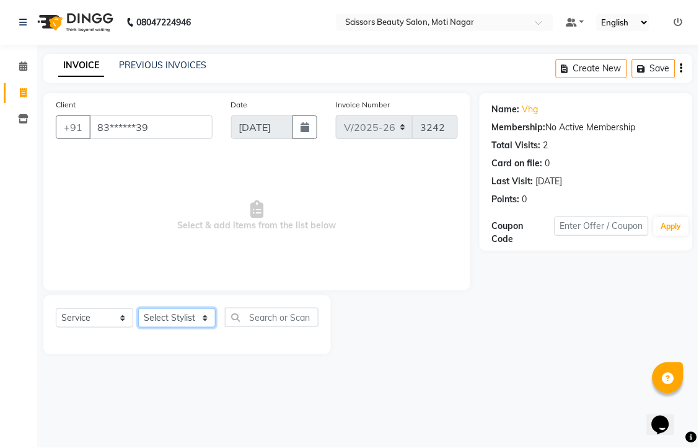
drag, startPoint x: 185, startPoint y: 348, endPoint x: 186, endPoint y: 340, distance: 8.2
click at [186, 327] on select "Select Stylist Arman [PERSON_NAME] [PERSON_NAME] [PERSON_NAME] Sir Staff" at bounding box center [176, 317] width 77 height 19
select select "81450"
click at [143, 327] on select "Select Stylist Arman [PERSON_NAME] [PERSON_NAME] [PERSON_NAME] Sir Staff" at bounding box center [176, 317] width 77 height 19
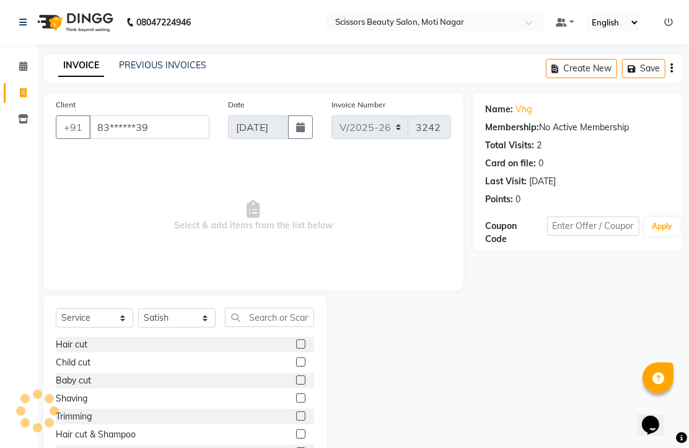
click at [296, 348] on label at bounding box center [300, 343] width 9 height 9
click at [296, 348] on input "checkbox" at bounding box center [300, 344] width 8 height 8
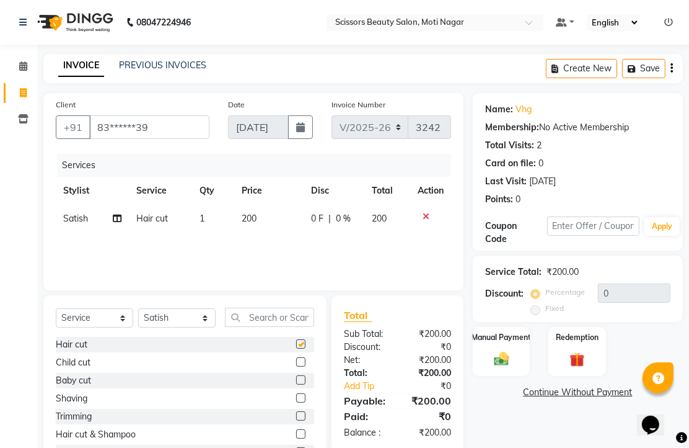
checkbox input "false"
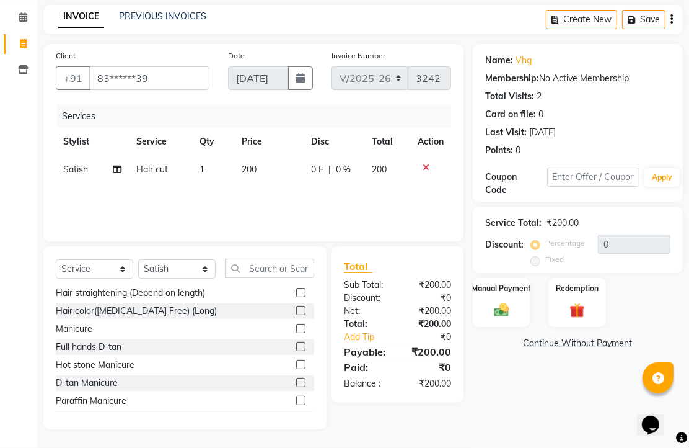
scroll to position [97, 0]
click at [502, 310] on img at bounding box center [501, 310] width 25 height 18
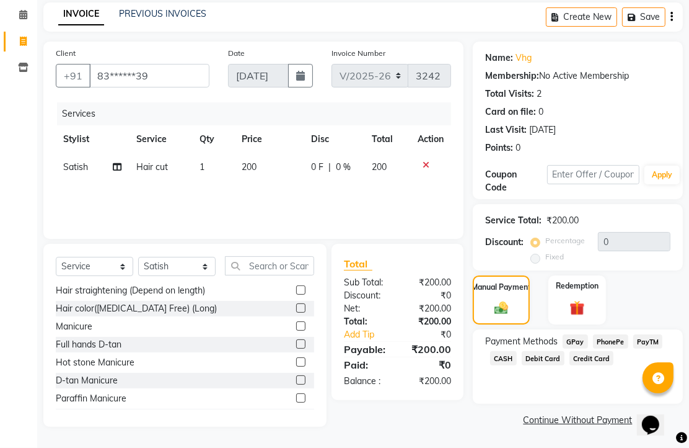
scroll to position [101, 0]
click at [612, 336] on span "PhonePe" at bounding box center [610, 341] width 35 height 14
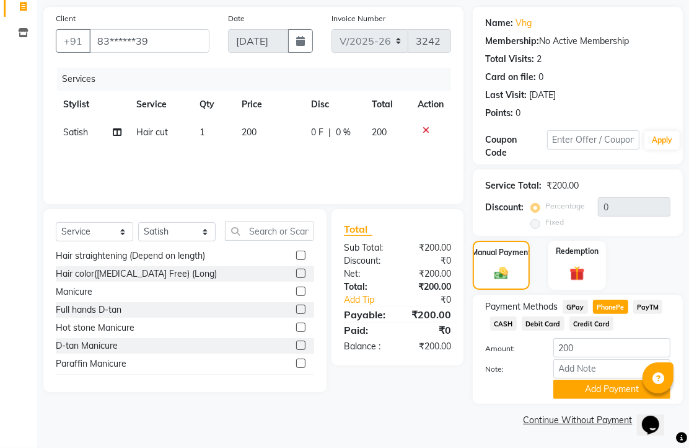
scroll to position [154, 0]
click at [612, 380] on button "Add Payment" at bounding box center [612, 388] width 117 height 19
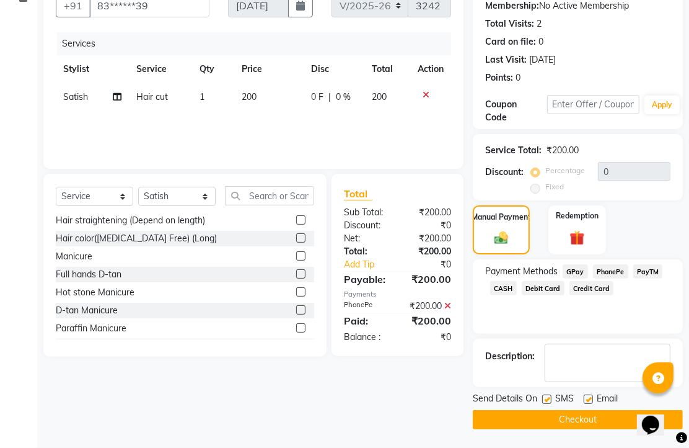
scroll to position [188, 0]
click at [593, 394] on label at bounding box center [588, 398] width 9 height 9
click at [592, 395] on input "checkbox" at bounding box center [588, 399] width 8 height 8
checkbox input "false"
click at [567, 418] on button "Checkout" at bounding box center [578, 419] width 210 height 19
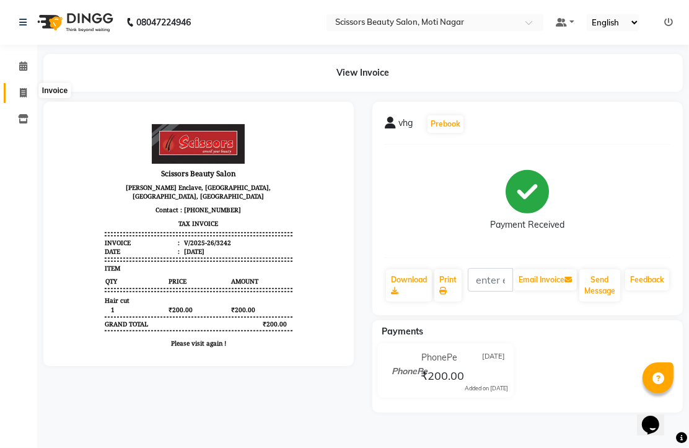
click at [20, 88] on icon at bounding box center [23, 92] width 7 height 9
select select "service"
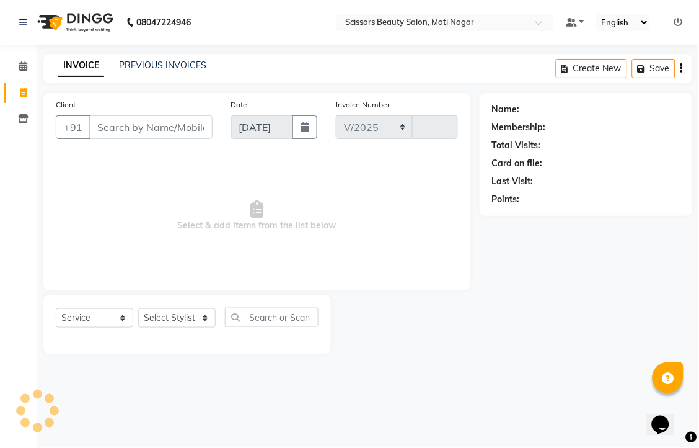
select select "7057"
type input "3243"
click at [145, 139] on input "Client" at bounding box center [150, 127] width 123 height 24
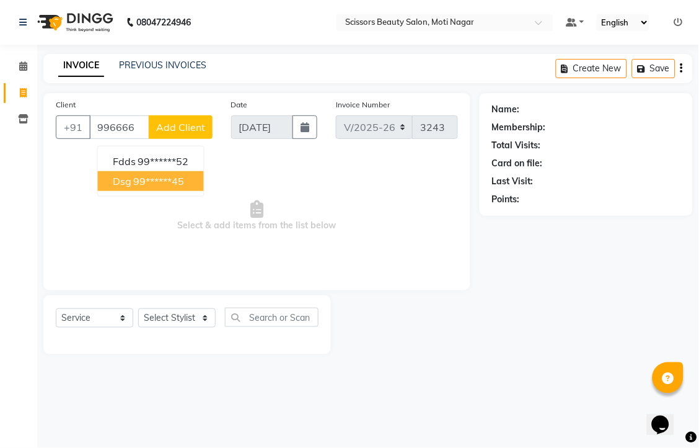
click at [185, 187] on ngb-highlight "99******45" at bounding box center [159, 181] width 51 height 12
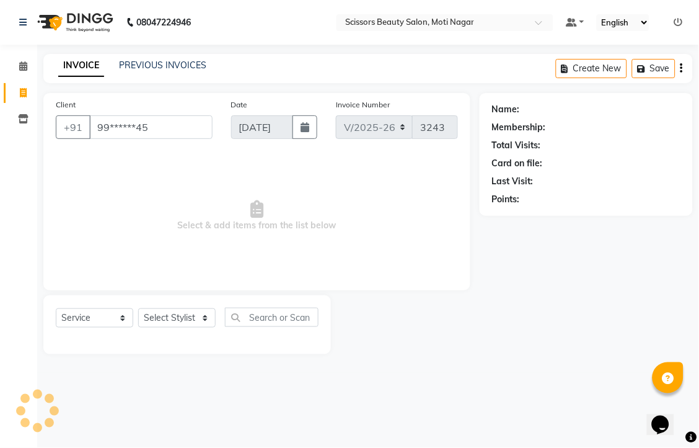
type input "99******45"
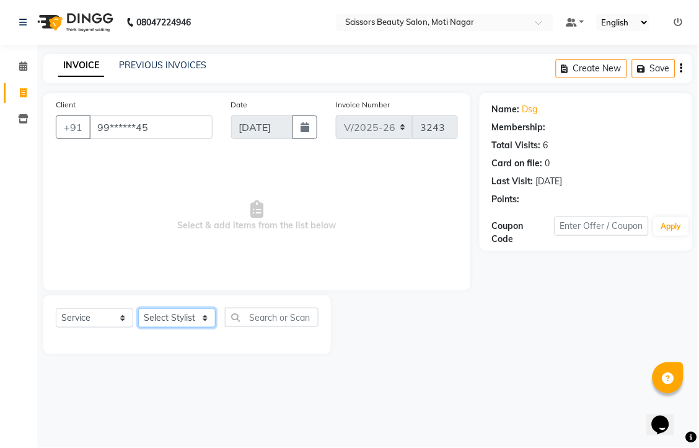
click at [168, 327] on select "Select Stylist Arman [PERSON_NAME] [PERSON_NAME] [PERSON_NAME] Sir Staff" at bounding box center [176, 317] width 77 height 19
select select "58456"
click at [143, 327] on select "Select Stylist Arman [PERSON_NAME] [PERSON_NAME] [PERSON_NAME] Sir Staff" at bounding box center [176, 317] width 77 height 19
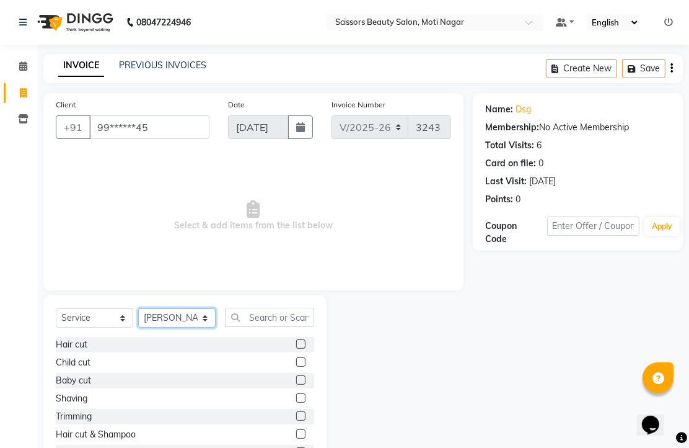
scroll to position [69, 0]
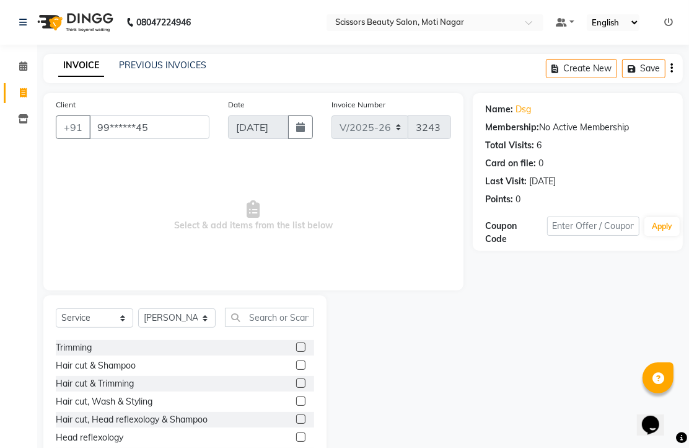
click at [296, 387] on label at bounding box center [300, 382] width 9 height 9
click at [296, 387] on input "checkbox" at bounding box center [300, 383] width 8 height 8
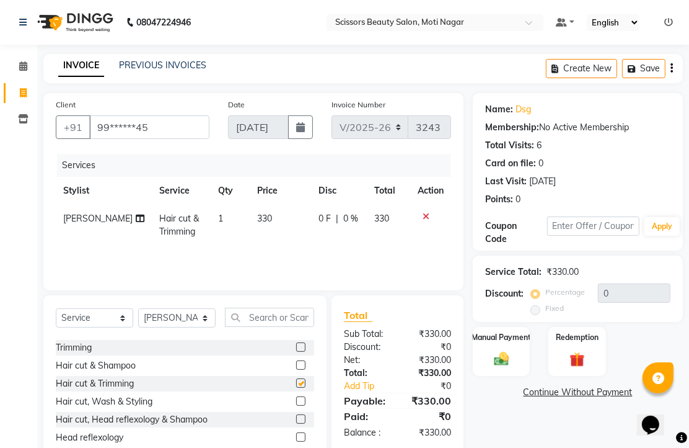
checkbox input "false"
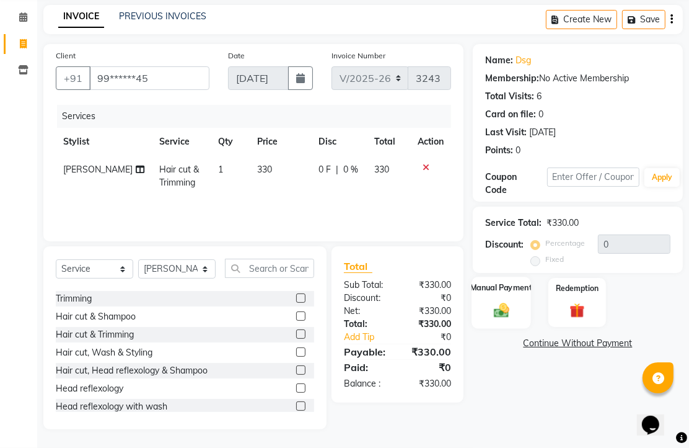
click at [503, 319] on img at bounding box center [501, 310] width 25 height 18
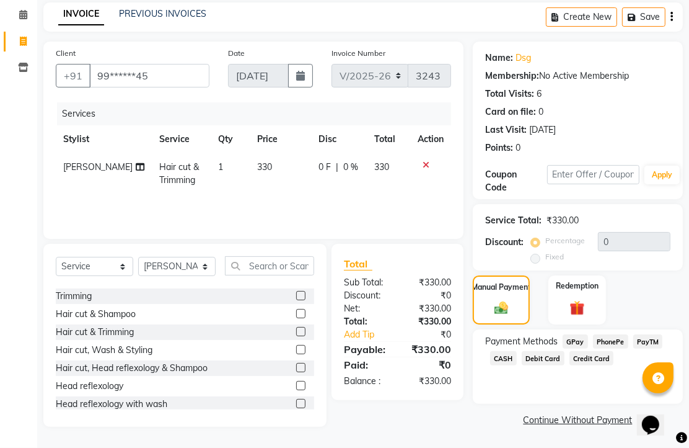
scroll to position [101, 0]
click at [611, 340] on span "PhonePe" at bounding box center [610, 341] width 35 height 14
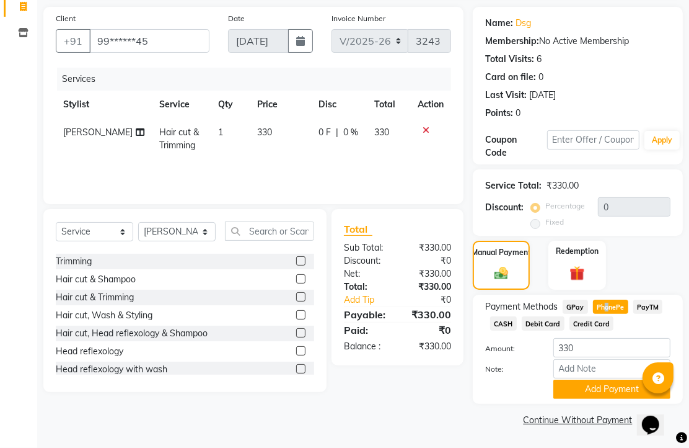
scroll to position [154, 0]
click at [602, 379] on button "Add Payment" at bounding box center [612, 388] width 117 height 19
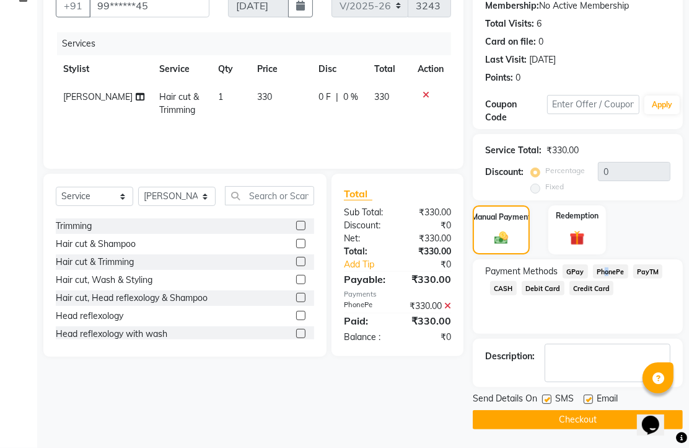
scroll to position [188, 0]
click at [591, 394] on label at bounding box center [588, 398] width 9 height 9
click at [591, 395] on input "checkbox" at bounding box center [588, 399] width 8 height 8
checkbox input "false"
click at [598, 417] on button "Checkout" at bounding box center [578, 419] width 210 height 19
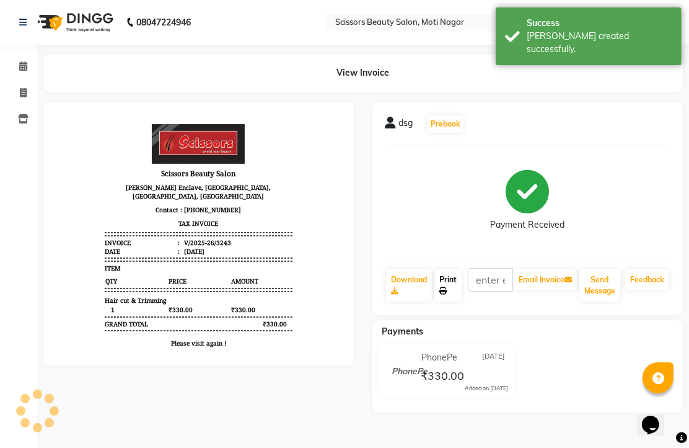
click at [457, 301] on link "Print" at bounding box center [448, 285] width 27 height 32
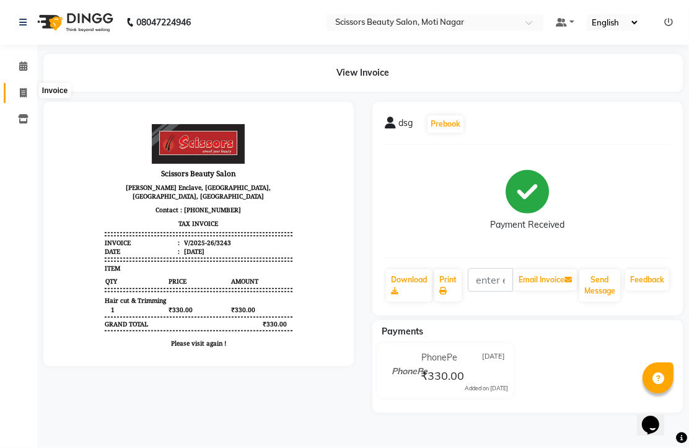
click at [24, 94] on icon at bounding box center [23, 92] width 7 height 9
select select "service"
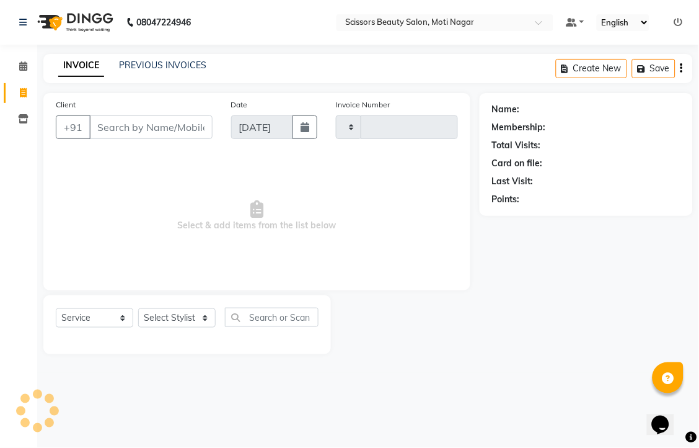
type input "3244"
select select "7057"
click at [122, 139] on input "Client" at bounding box center [150, 127] width 123 height 24
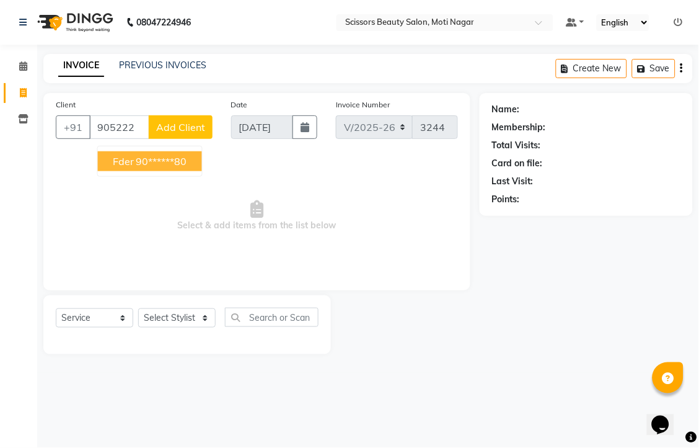
click at [171, 167] on ngb-highlight "90******80" at bounding box center [161, 161] width 51 height 12
type input "90******80"
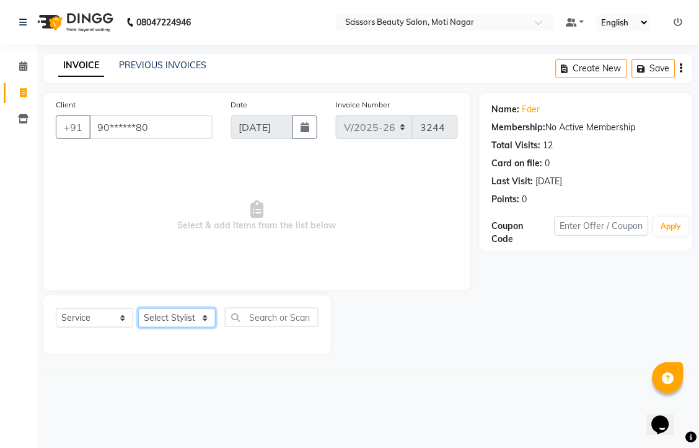
click at [199, 327] on select "Select Stylist Arman [PERSON_NAME] [PERSON_NAME] [PERSON_NAME] Sir Staff" at bounding box center [176, 317] width 77 height 19
select select "81450"
click at [143, 327] on select "Select Stylist Arman [PERSON_NAME] [PERSON_NAME] [PERSON_NAME] Sir Staff" at bounding box center [176, 317] width 77 height 19
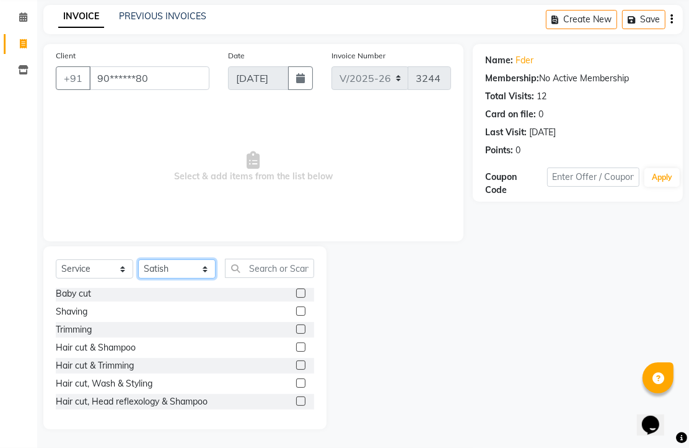
scroll to position [69, 0]
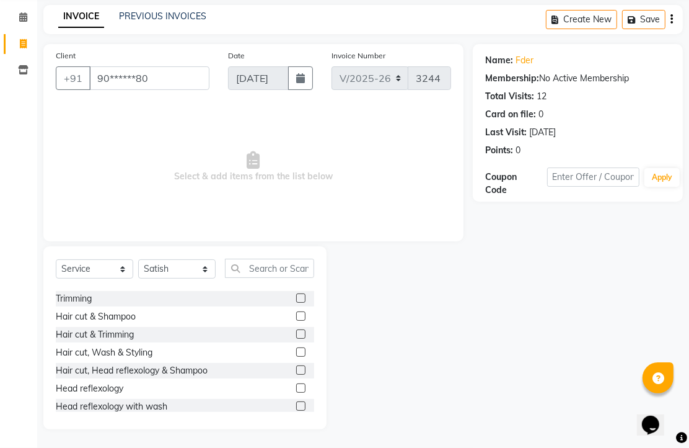
click at [296, 337] on label at bounding box center [300, 333] width 9 height 9
click at [296, 337] on input "checkbox" at bounding box center [300, 334] width 8 height 8
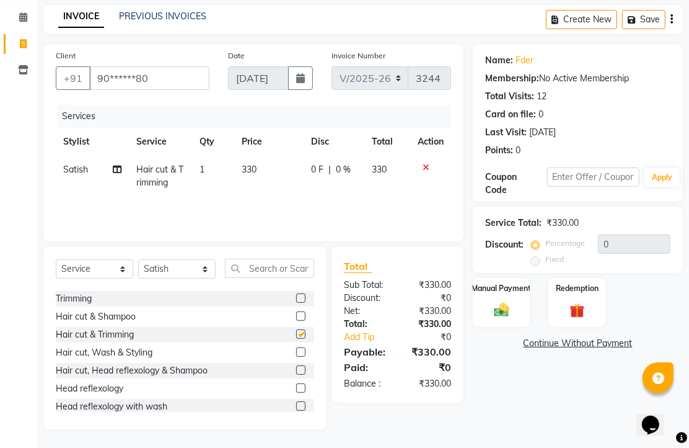
checkbox input "false"
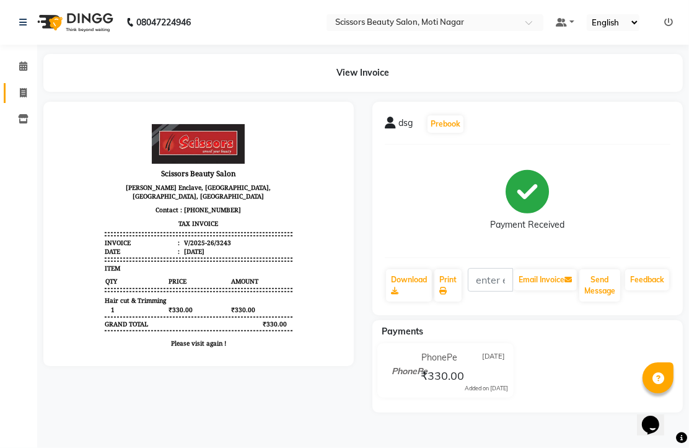
click at [26, 84] on link "Invoice" at bounding box center [19, 93] width 30 height 20
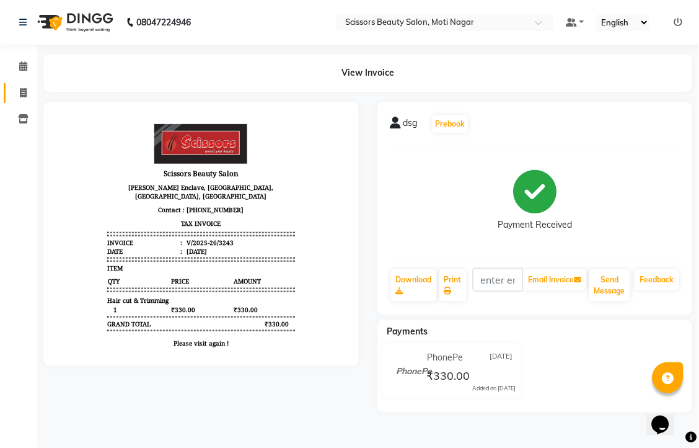
select select "service"
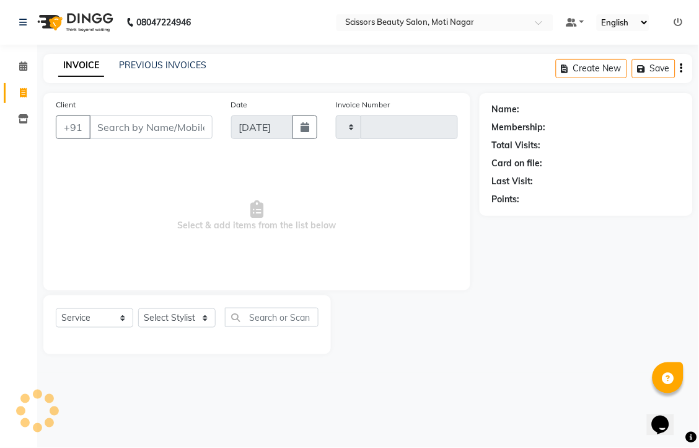
type input "3244"
select select "7057"
click at [116, 139] on input "Client" at bounding box center [150, 127] width 123 height 24
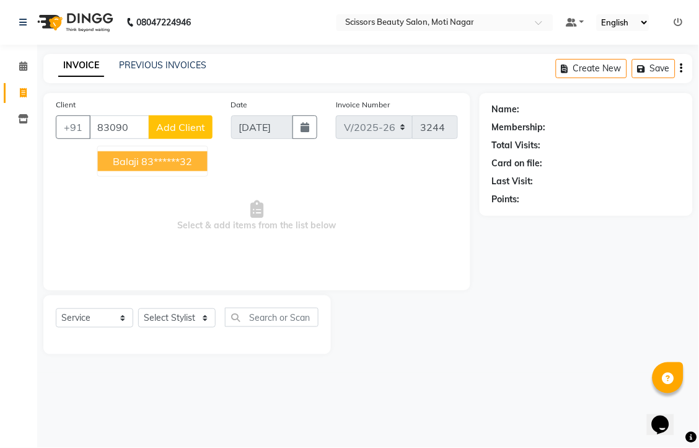
click at [193, 167] on ngb-highlight "83******32" at bounding box center [167, 161] width 51 height 12
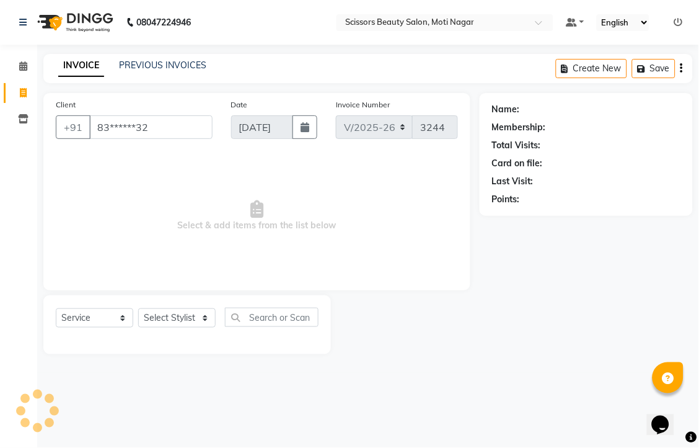
type input "83******32"
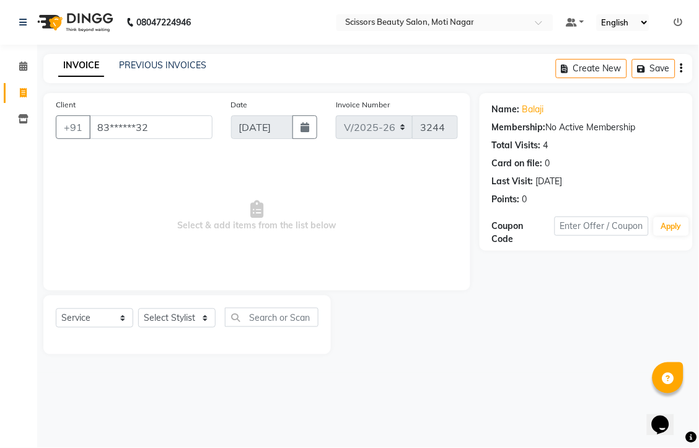
click at [158, 336] on div "Select Service Product Membership Package Voucher Prepaid Gift Card Select Styl…" at bounding box center [187, 324] width 288 height 59
click at [177, 327] on select "Select Stylist Arman [PERSON_NAME] [PERSON_NAME] [PERSON_NAME] Sir Staff" at bounding box center [176, 317] width 77 height 19
select select "89632"
click at [143, 327] on select "Select Stylist Arman [PERSON_NAME] [PERSON_NAME] [PERSON_NAME] Sir Staff" at bounding box center [176, 317] width 77 height 19
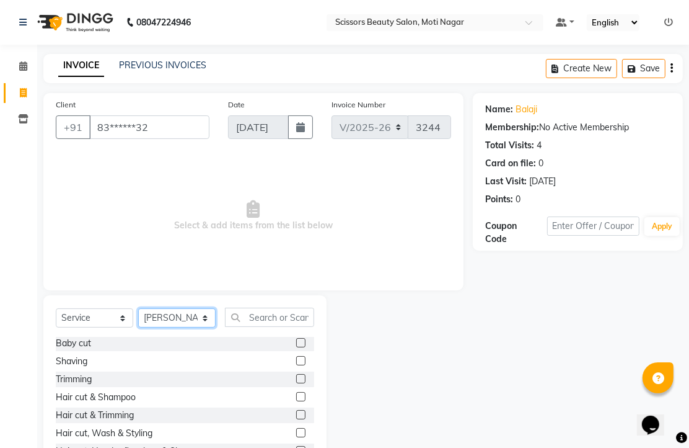
scroll to position [69, 0]
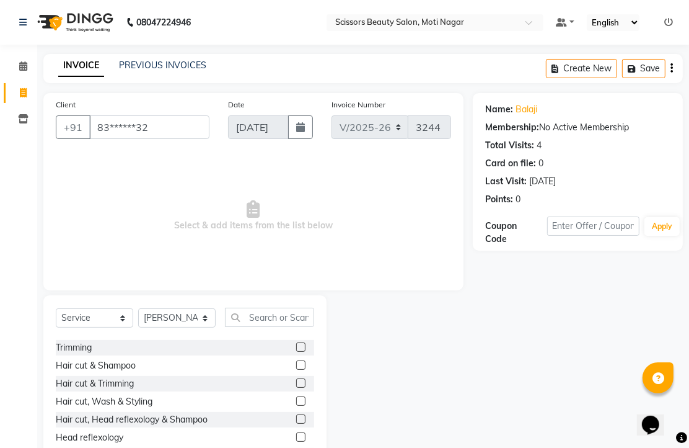
click at [296, 387] on label at bounding box center [300, 382] width 9 height 9
click at [296, 387] on input "checkbox" at bounding box center [300, 383] width 8 height 8
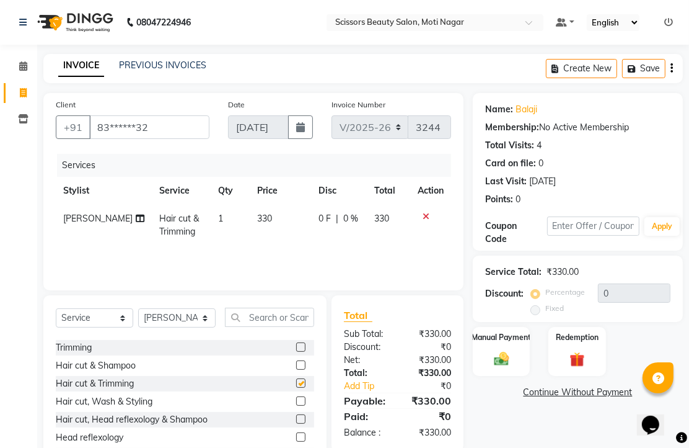
checkbox input "false"
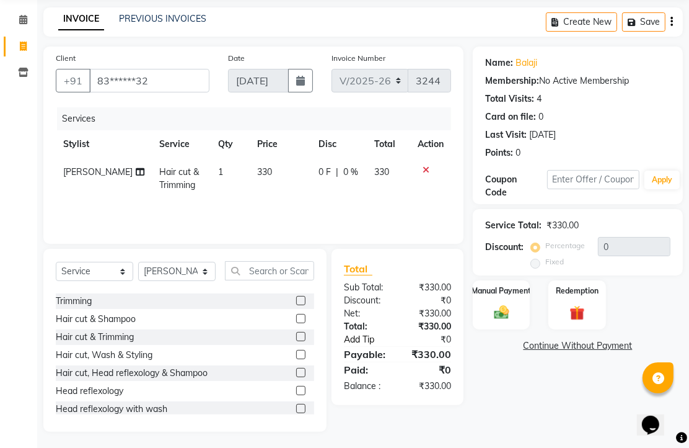
scroll to position [97, 0]
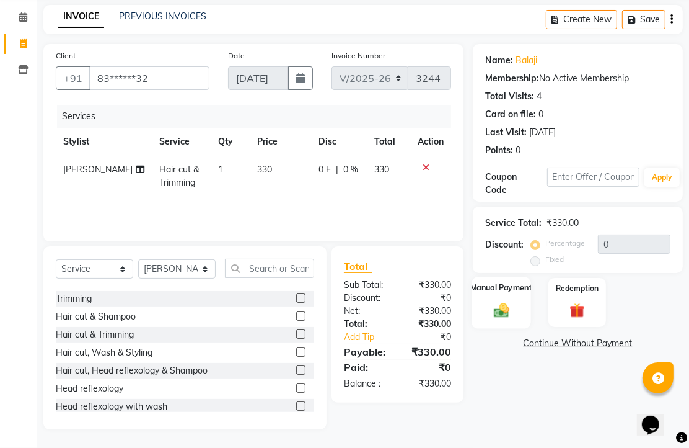
click at [498, 304] on img at bounding box center [501, 310] width 25 height 18
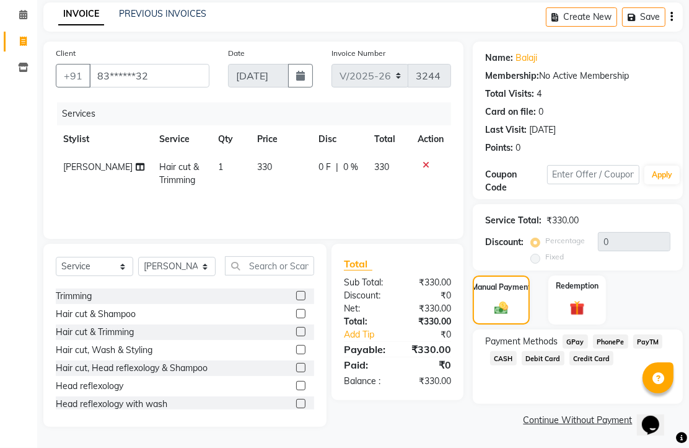
scroll to position [101, 0]
click at [620, 338] on span "PhonePe" at bounding box center [610, 341] width 35 height 14
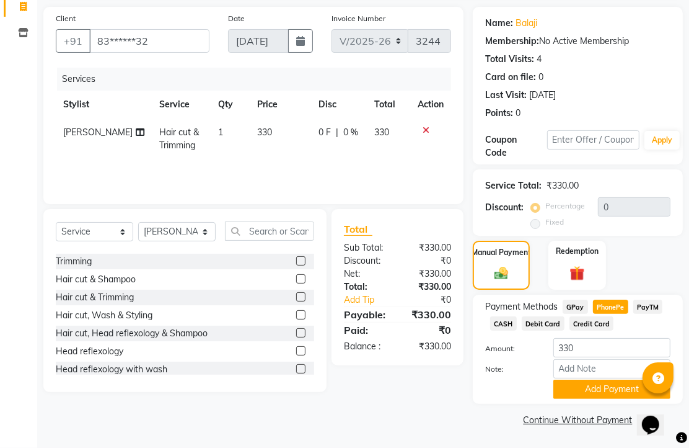
scroll to position [154, 0]
click at [606, 379] on button "Add Payment" at bounding box center [612, 388] width 117 height 19
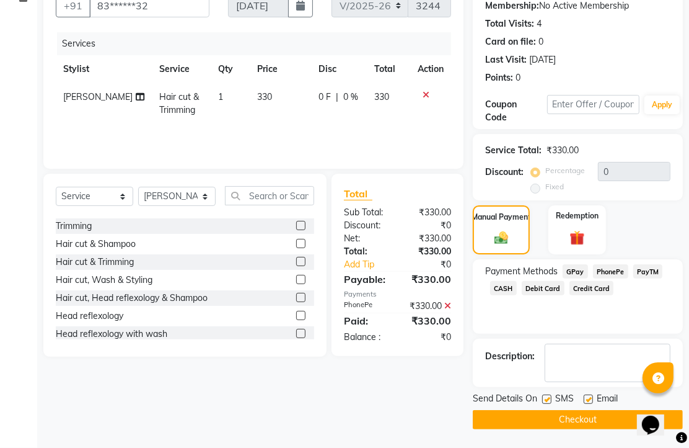
scroll to position [188, 0]
click at [591, 392] on div "Email" at bounding box center [606, 399] width 44 height 15
click at [593, 395] on label at bounding box center [588, 398] width 9 height 9
click at [592, 395] on input "checkbox" at bounding box center [588, 399] width 8 height 8
checkbox input "false"
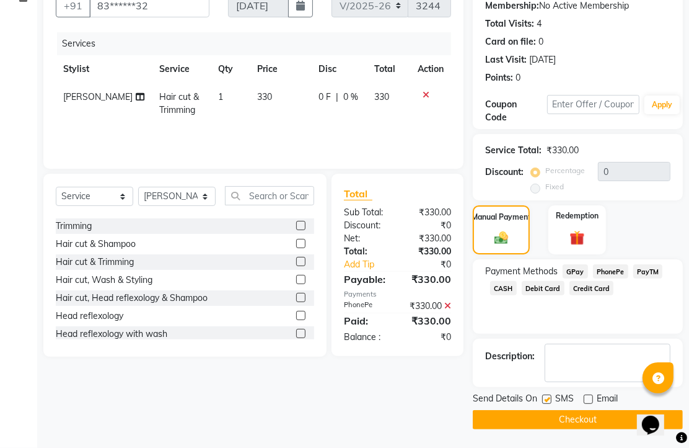
click at [599, 416] on button "Checkout" at bounding box center [578, 419] width 210 height 19
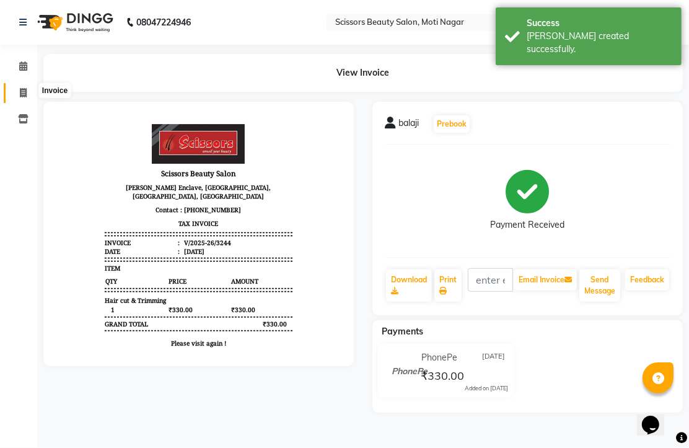
click at [26, 92] on icon at bounding box center [23, 92] width 7 height 9
select select "service"
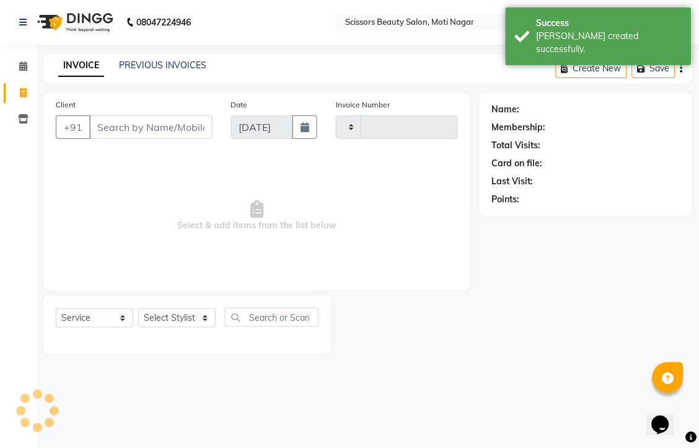
type input "3245"
select select "7057"
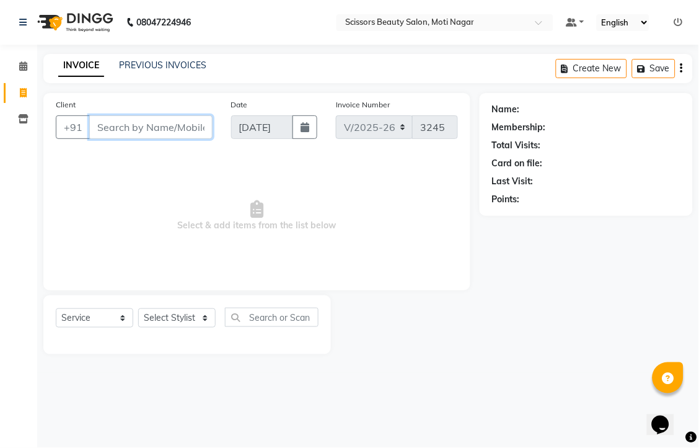
click at [155, 139] on input "Client" at bounding box center [150, 127] width 123 height 24
type input "9951555995"
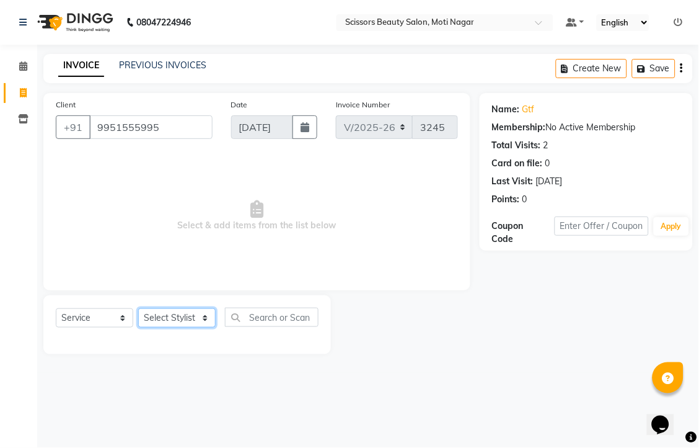
click at [154, 327] on select "Select Stylist Arman [PERSON_NAME] [PERSON_NAME] [PERSON_NAME] Sir Staff" at bounding box center [176, 317] width 77 height 19
select select "58456"
click at [143, 327] on select "Select Stylist Arman [PERSON_NAME] [PERSON_NAME] [PERSON_NAME] Sir Staff" at bounding box center [176, 317] width 77 height 19
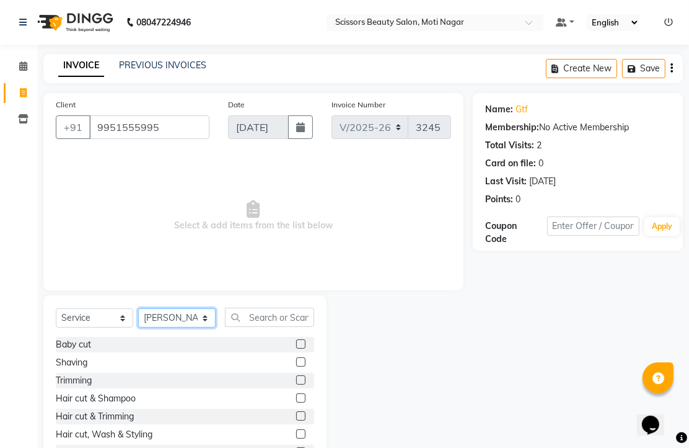
scroll to position [69, 0]
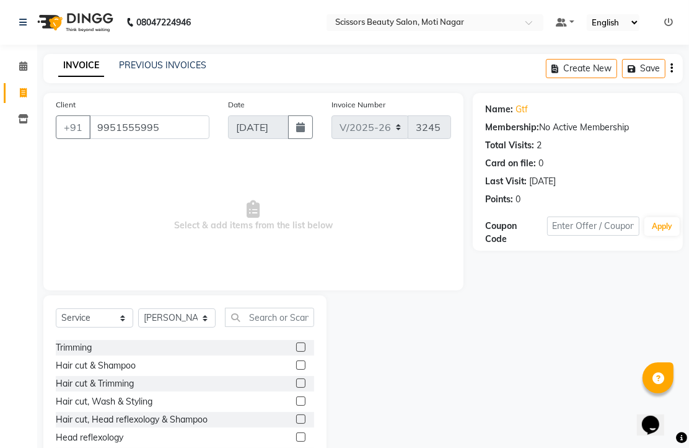
click at [296, 387] on label at bounding box center [300, 382] width 9 height 9
click at [296, 387] on input "checkbox" at bounding box center [300, 383] width 8 height 8
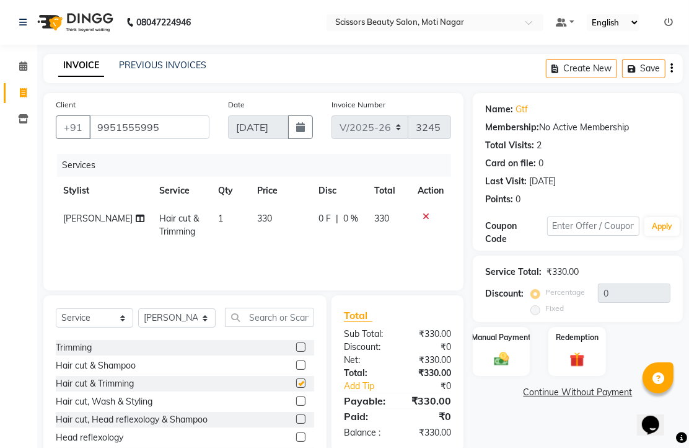
checkbox input "false"
click at [502, 368] on img at bounding box center [501, 359] width 25 height 18
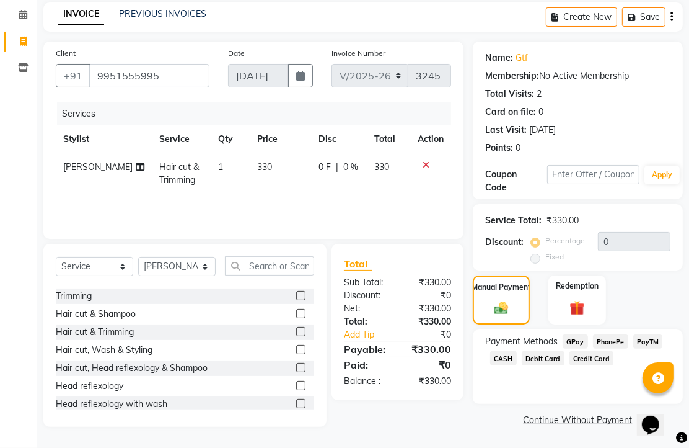
scroll to position [101, 0]
click at [624, 343] on span "PhonePe" at bounding box center [610, 341] width 35 height 14
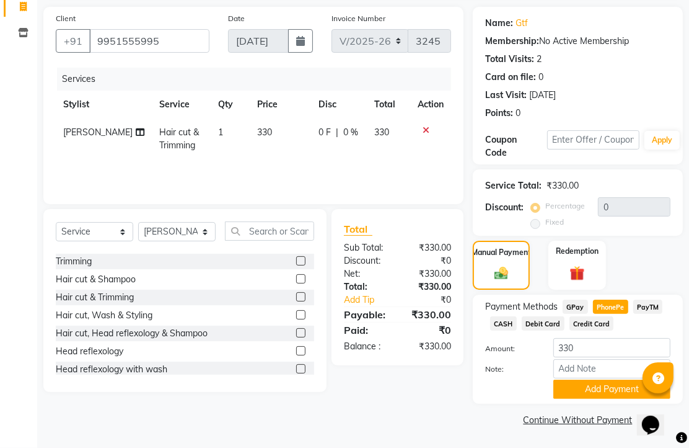
scroll to position [154, 0]
click at [584, 385] on button "Add Payment" at bounding box center [612, 388] width 117 height 19
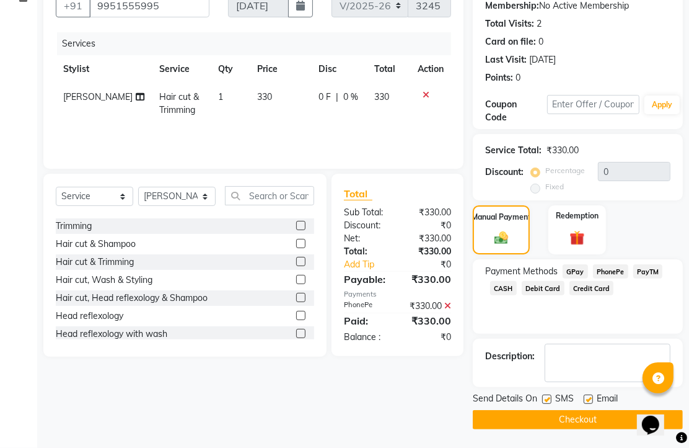
scroll to position [188, 0]
click at [590, 394] on label at bounding box center [588, 398] width 9 height 9
click at [590, 395] on input "checkbox" at bounding box center [588, 399] width 8 height 8
checkbox input "false"
click at [591, 418] on button "Checkout" at bounding box center [578, 419] width 210 height 19
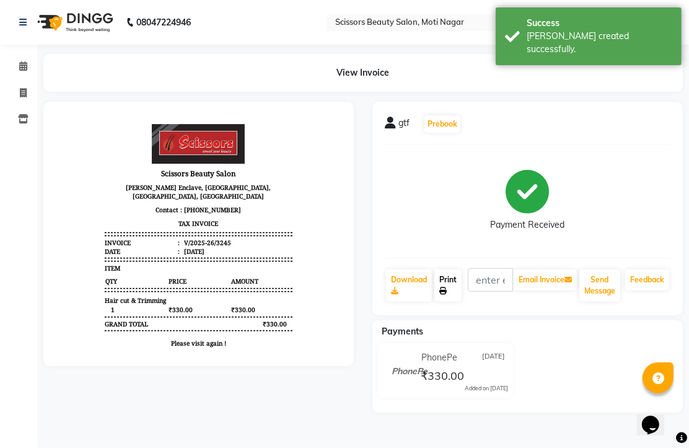
click at [449, 301] on link "Print" at bounding box center [448, 285] width 27 height 32
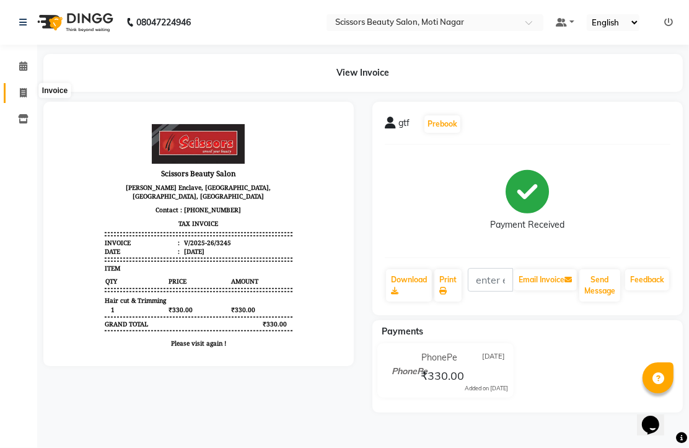
click at [25, 87] on span at bounding box center [23, 93] width 22 height 14
select select "service"
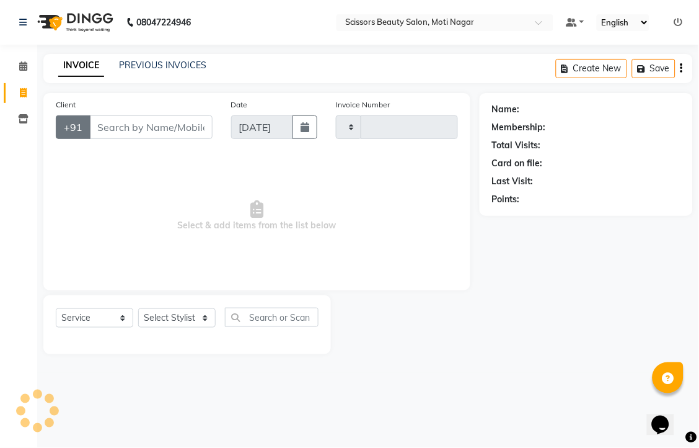
type input "3246"
select select "7057"
click at [128, 139] on input "Client" at bounding box center [150, 127] width 123 height 24
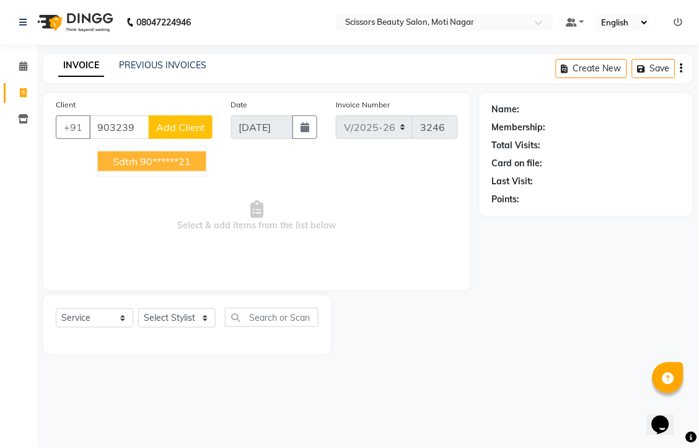
drag, startPoint x: 196, startPoint y: 178, endPoint x: 205, endPoint y: 178, distance: 8.7
click at [192, 167] on ngb-highlight "90******21" at bounding box center [166, 161] width 51 height 12
type input "90******21"
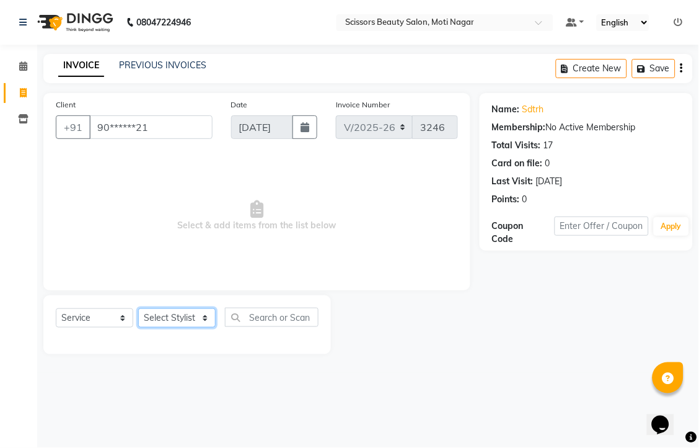
click at [195, 327] on select "Select Stylist Arman [PERSON_NAME] [PERSON_NAME] [PERSON_NAME] Sir Staff" at bounding box center [176, 317] width 77 height 19
select select "81450"
click at [143, 327] on select "Select Stylist Arman [PERSON_NAME] [PERSON_NAME] [PERSON_NAME] Sir Staff" at bounding box center [176, 317] width 77 height 19
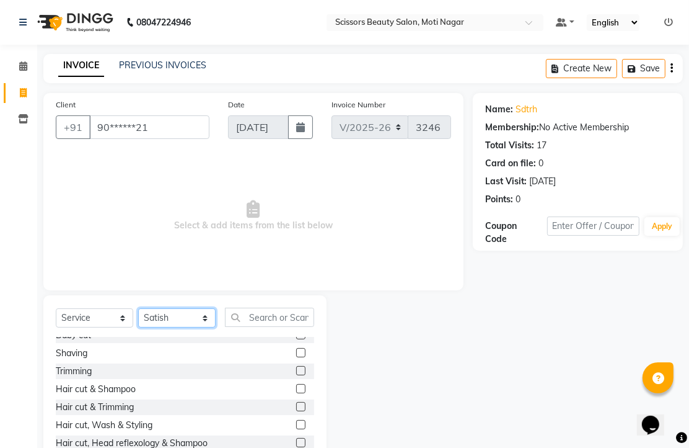
scroll to position [69, 0]
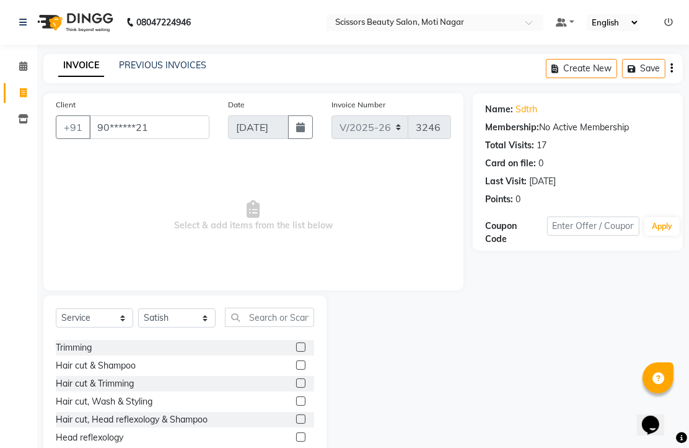
click at [296, 351] on label at bounding box center [300, 346] width 9 height 9
click at [296, 351] on input "checkbox" at bounding box center [300, 347] width 8 height 8
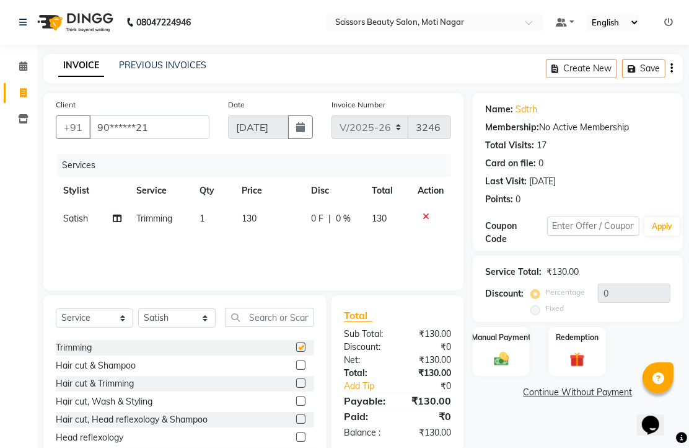
checkbox input "false"
click at [499, 368] on img at bounding box center [501, 359] width 25 height 18
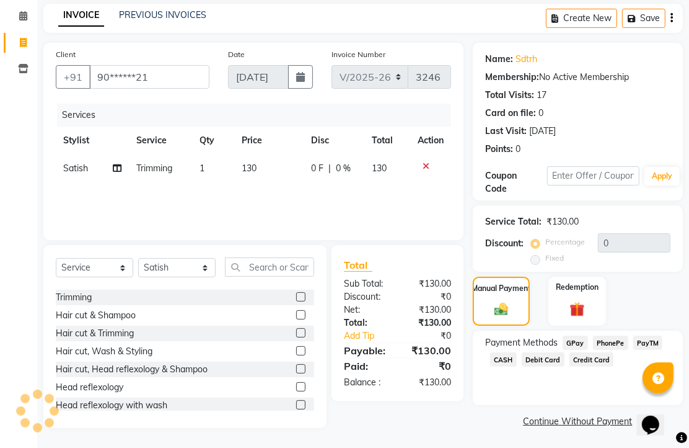
scroll to position [101, 0]
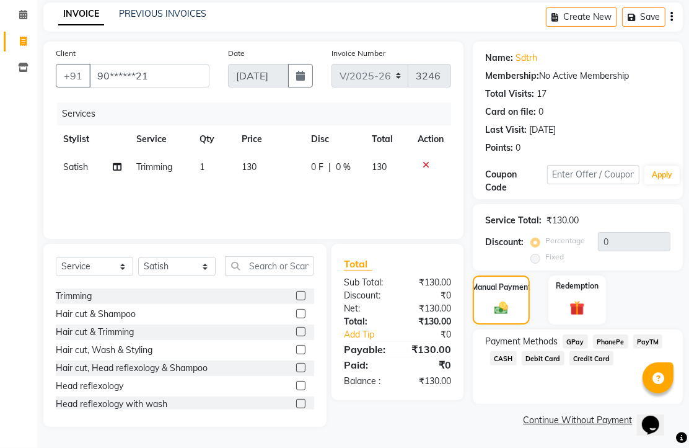
click at [623, 344] on span "PhonePe" at bounding box center [610, 341] width 35 height 14
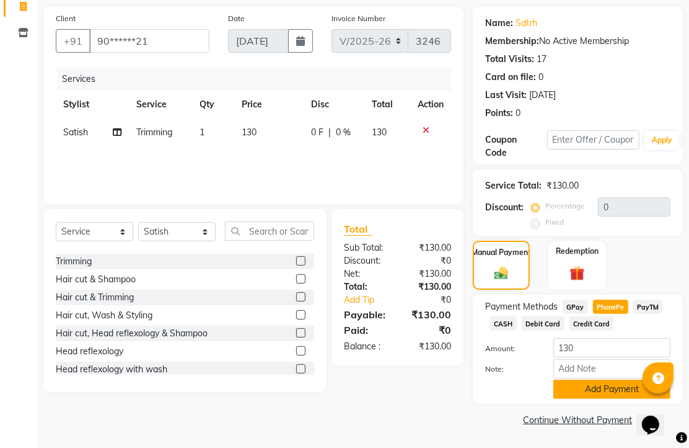
scroll to position [154, 0]
click at [599, 380] on button "Add Payment" at bounding box center [612, 388] width 117 height 19
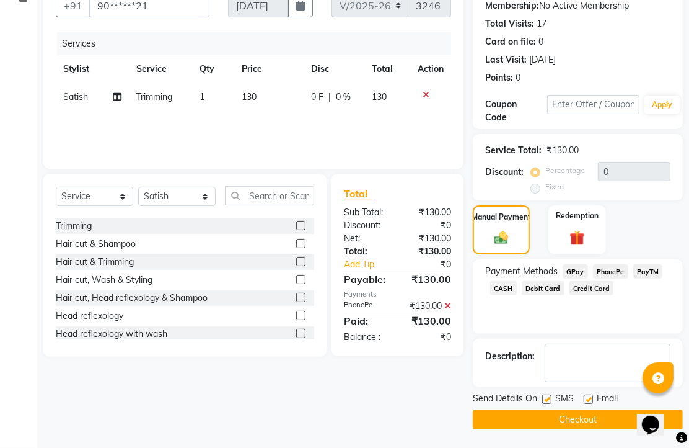
click at [591, 404] on label at bounding box center [588, 398] width 9 height 9
click at [591, 404] on input "checkbox" at bounding box center [588, 399] width 8 height 8
checkbox input "false"
click at [596, 413] on button "Checkout" at bounding box center [578, 419] width 210 height 19
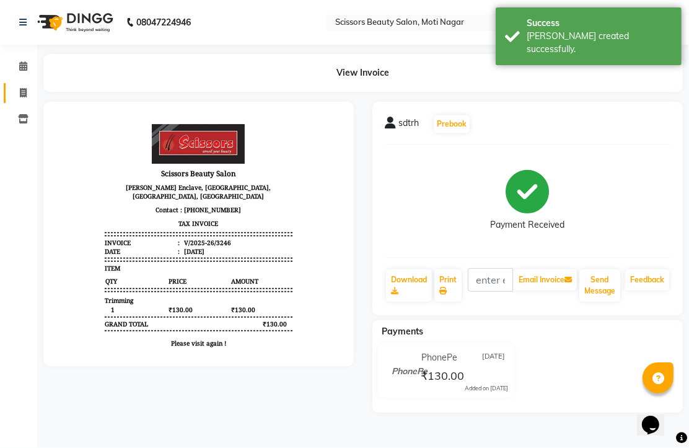
click at [17, 84] on link "Invoice" at bounding box center [19, 93] width 30 height 20
select select "service"
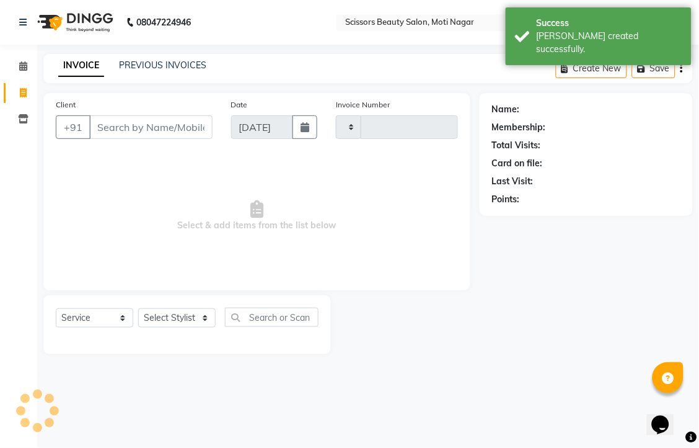
type input "3247"
select select "7057"
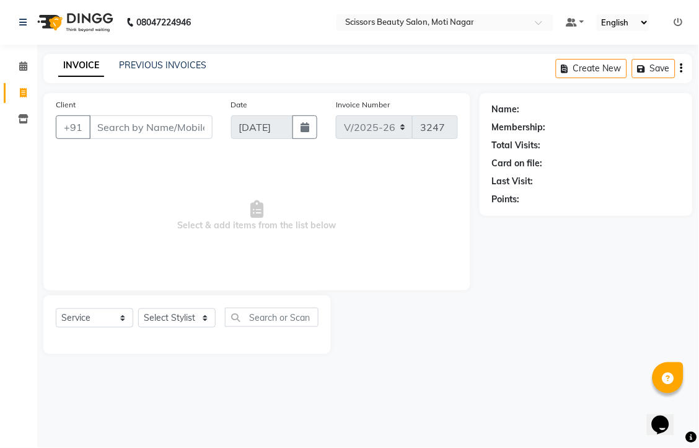
click at [144, 139] on input "Client" at bounding box center [150, 127] width 123 height 24
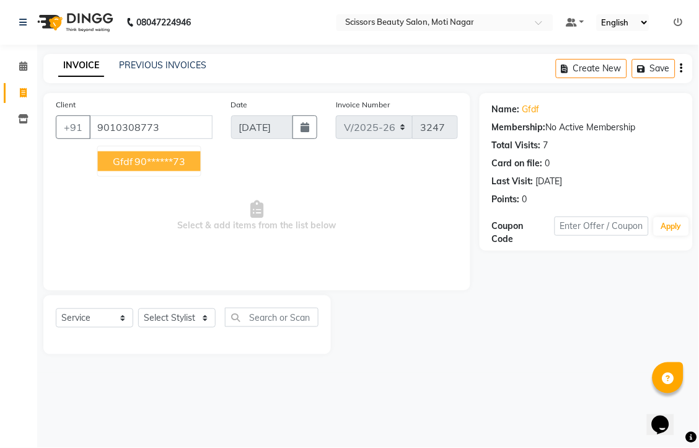
click at [179, 167] on ngb-highlight "90******73" at bounding box center [160, 161] width 51 height 12
type input "90******73"
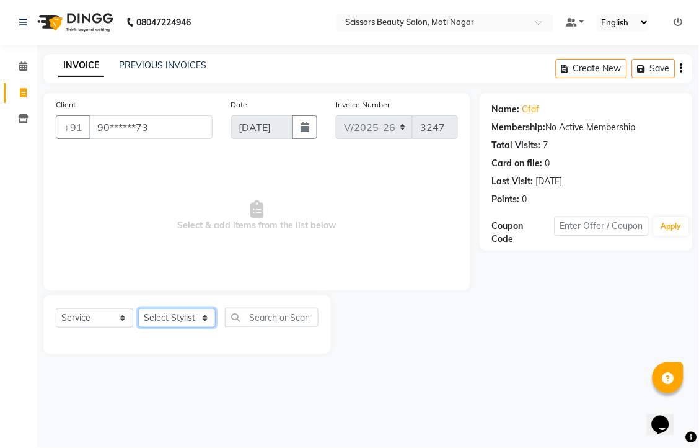
drag, startPoint x: 205, startPoint y: 352, endPoint x: 201, endPoint y: 345, distance: 8.1
click at [203, 327] on select "Select Stylist Arman [PERSON_NAME] [PERSON_NAME] [PERSON_NAME] Sir Staff" at bounding box center [176, 317] width 77 height 19
select select "89632"
click at [143, 327] on select "Select Stylist Arman [PERSON_NAME] [PERSON_NAME] [PERSON_NAME] Sir Staff" at bounding box center [176, 317] width 77 height 19
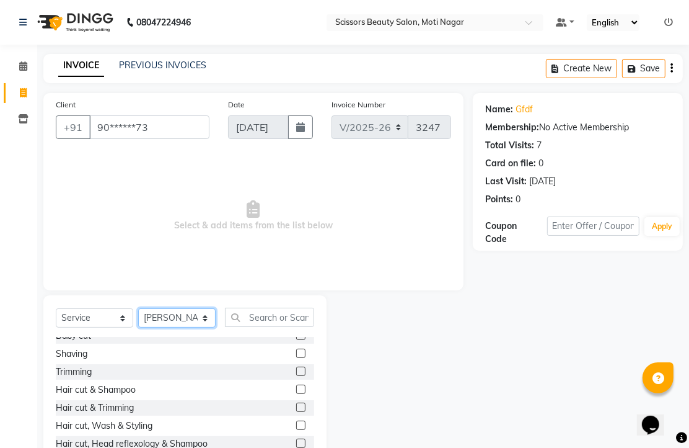
scroll to position [69, 0]
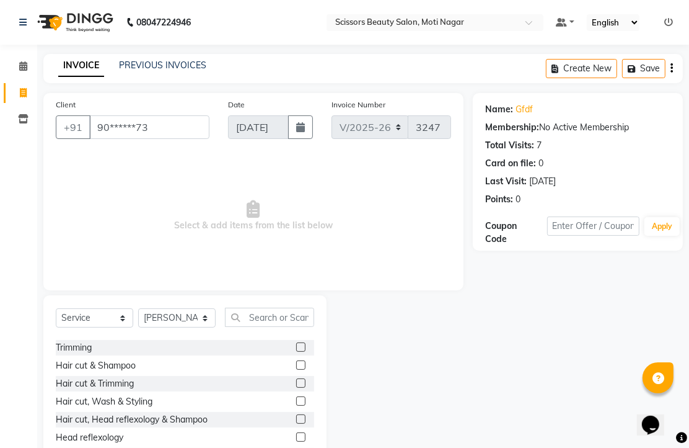
click at [280, 391] on div "Hair cut & Trimming" at bounding box center [185, 383] width 258 height 15
click at [296, 387] on label at bounding box center [300, 382] width 9 height 9
click at [296, 387] on input "checkbox" at bounding box center [300, 383] width 8 height 8
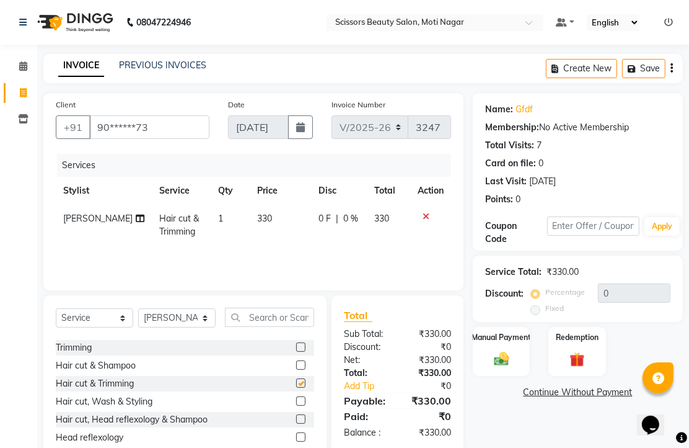
checkbox input "false"
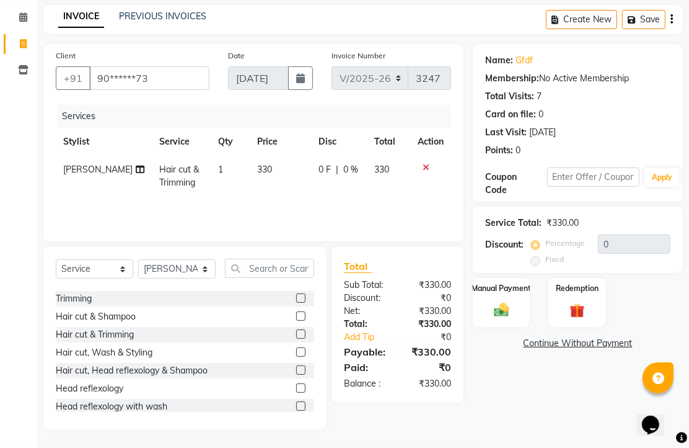
scroll to position [97, 0]
click at [506, 308] on img at bounding box center [501, 310] width 25 height 18
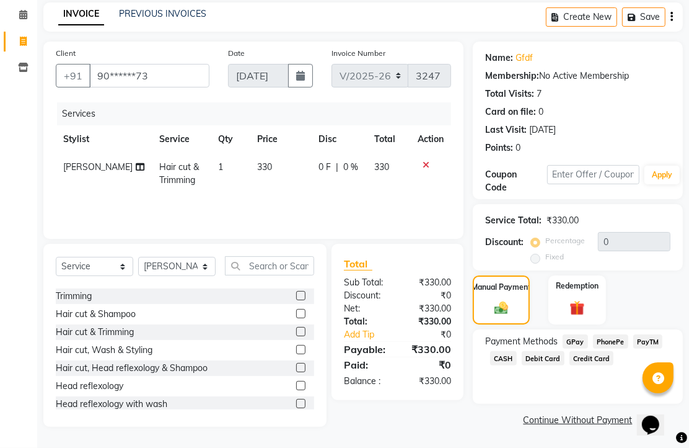
scroll to position [101, 0]
click at [624, 337] on span "PhonePe" at bounding box center [610, 341] width 35 height 14
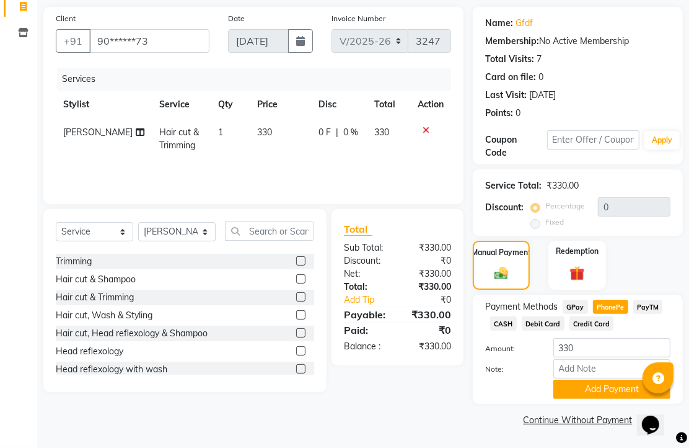
scroll to position [154, 0]
click at [612, 386] on button "Add Payment" at bounding box center [612, 388] width 117 height 19
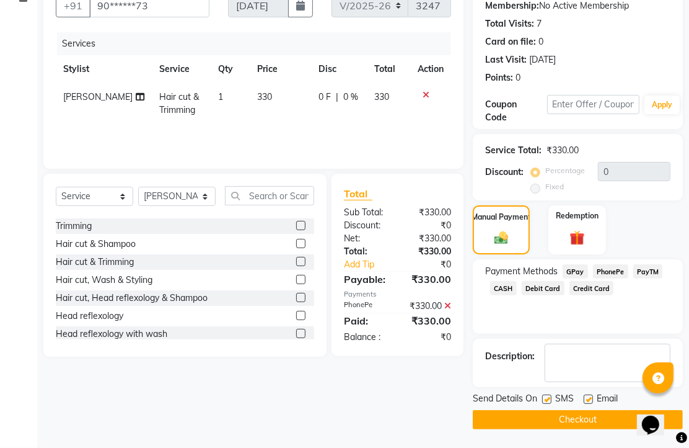
scroll to position [188, 0]
click at [593, 392] on div "Email" at bounding box center [606, 399] width 44 height 15
click at [593, 394] on label at bounding box center [588, 398] width 9 height 9
click at [592, 395] on input "checkbox" at bounding box center [588, 399] width 8 height 8
checkbox input "false"
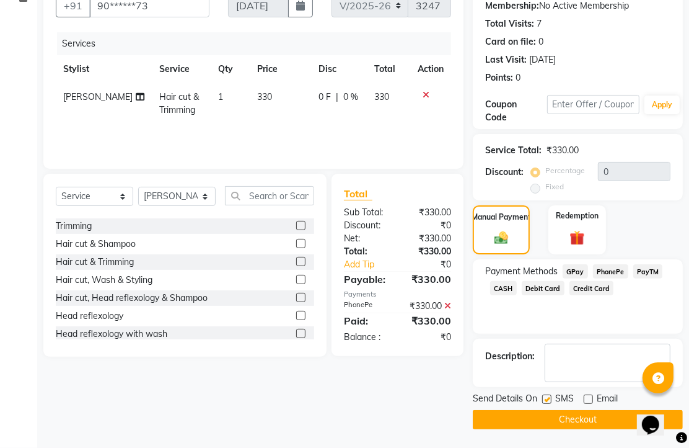
click at [591, 412] on button "Checkout" at bounding box center [578, 419] width 210 height 19
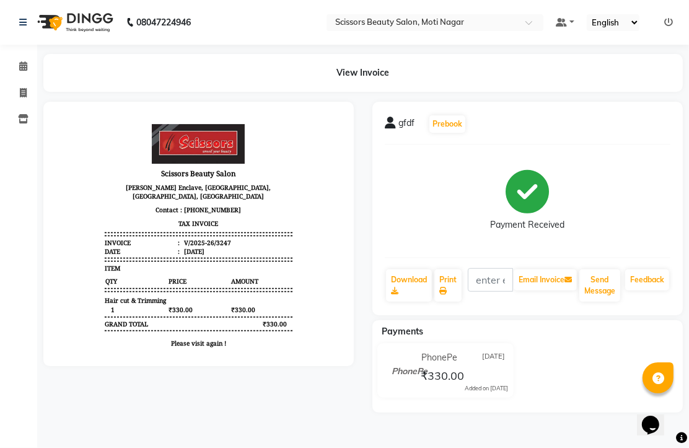
scroll to position [22, 0]
click at [25, 88] on icon at bounding box center [23, 92] width 7 height 9
select select "service"
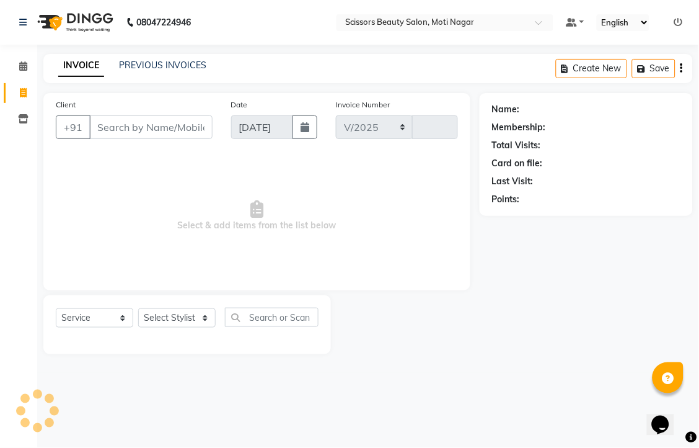
select select "7057"
type input "3248"
click at [159, 139] on input "Client" at bounding box center [150, 127] width 123 height 24
type input "8"
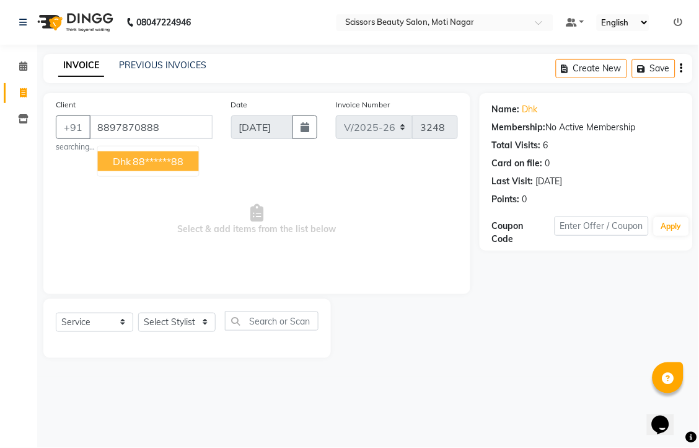
click at [184, 167] on ngb-highlight "88******88" at bounding box center [158, 161] width 51 height 12
type input "88******88"
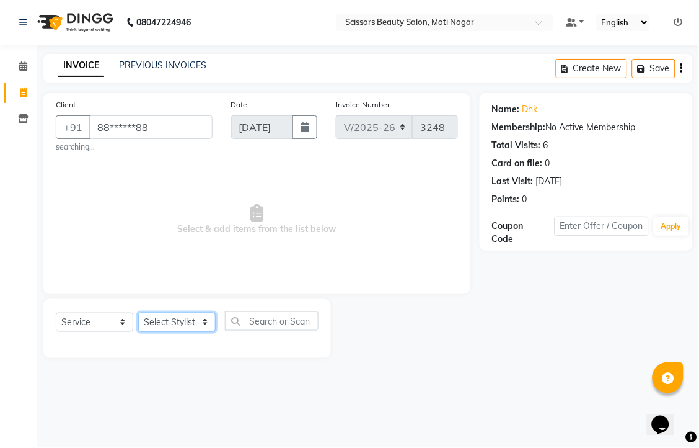
click at [174, 332] on select "Select Stylist Arman [PERSON_NAME] [PERSON_NAME] [PERSON_NAME] Sir Staff" at bounding box center [176, 321] width 77 height 19
select select "89632"
click at [143, 332] on select "Select Stylist Arman [PERSON_NAME] [PERSON_NAME] [PERSON_NAME] Sir Staff" at bounding box center [176, 321] width 77 height 19
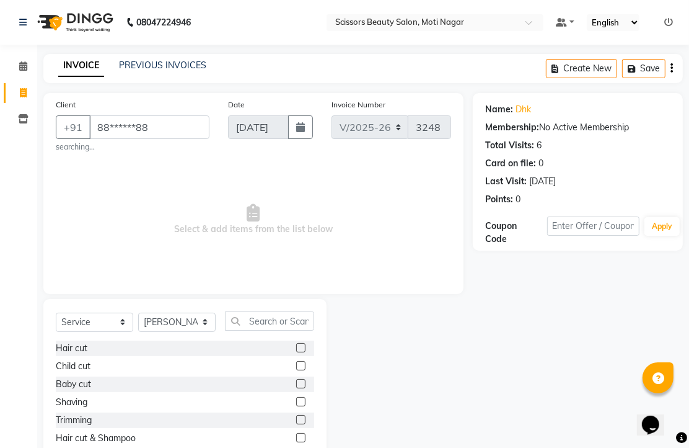
click at [296, 370] on label at bounding box center [300, 365] width 9 height 9
click at [296, 370] on input "checkbox" at bounding box center [300, 366] width 8 height 8
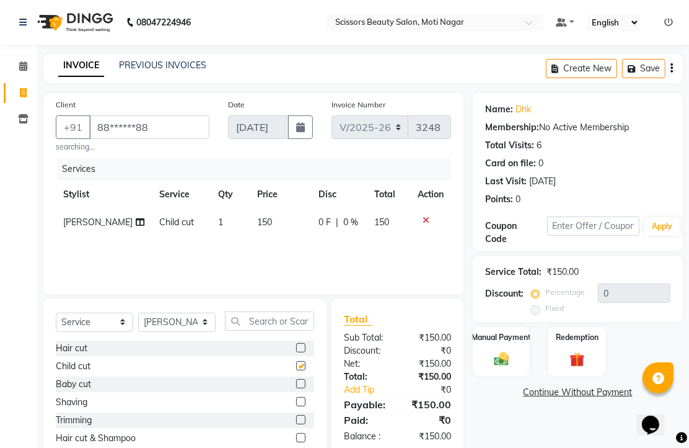
checkbox input "false"
click at [188, 332] on select "Select Stylist Arman [PERSON_NAME] [PERSON_NAME] [PERSON_NAME] Sir Staff" at bounding box center [176, 321] width 77 height 19
select select "81450"
click at [143, 332] on select "Select Stylist Arman [PERSON_NAME] [PERSON_NAME] [PERSON_NAME] Sir Staff" at bounding box center [176, 321] width 77 height 19
click at [296, 370] on label at bounding box center [300, 365] width 9 height 9
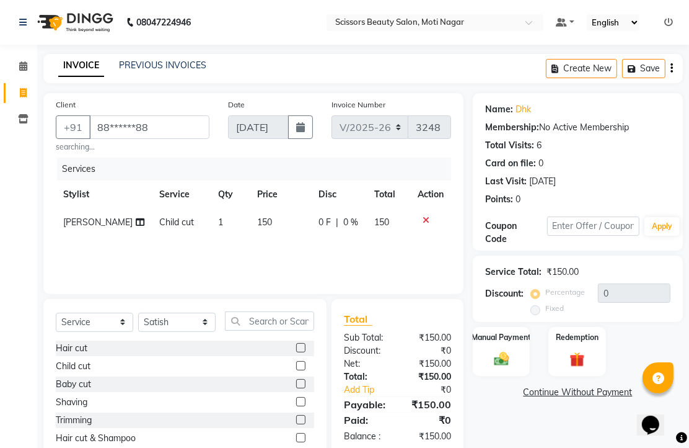
click at [296, 370] on input "checkbox" at bounding box center [300, 366] width 8 height 8
checkbox input "false"
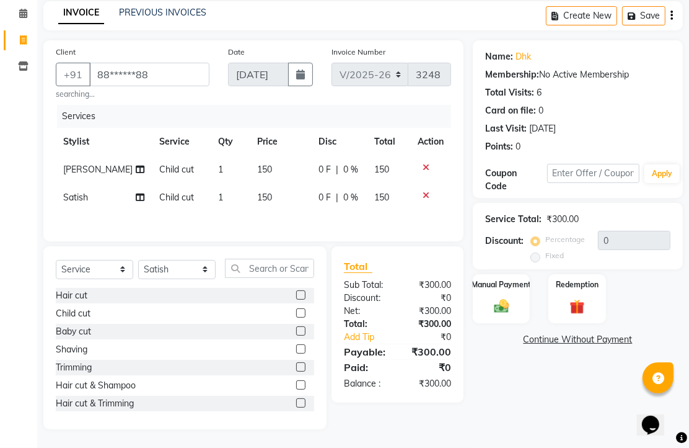
scroll to position [138, 0]
click at [509, 297] on img at bounding box center [501, 306] width 25 height 18
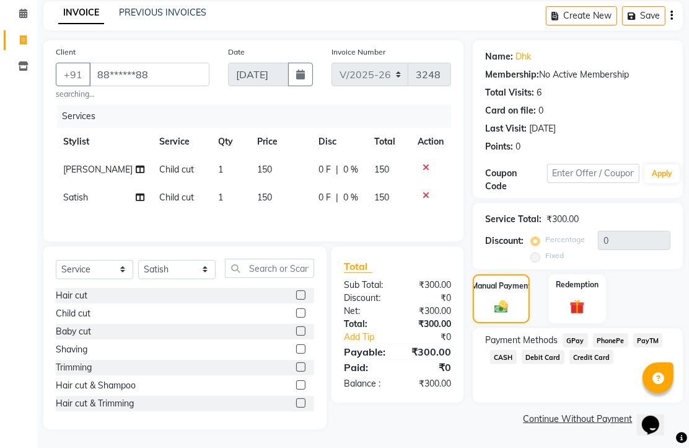
click at [624, 333] on span "PhonePe" at bounding box center [610, 340] width 35 height 14
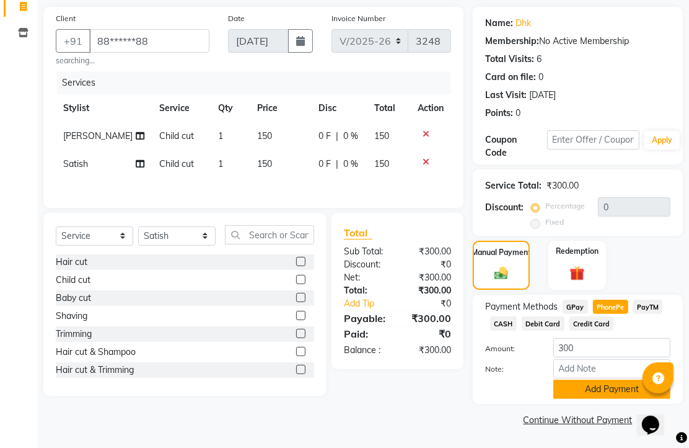
click at [570, 379] on button "Add Payment" at bounding box center [612, 388] width 117 height 19
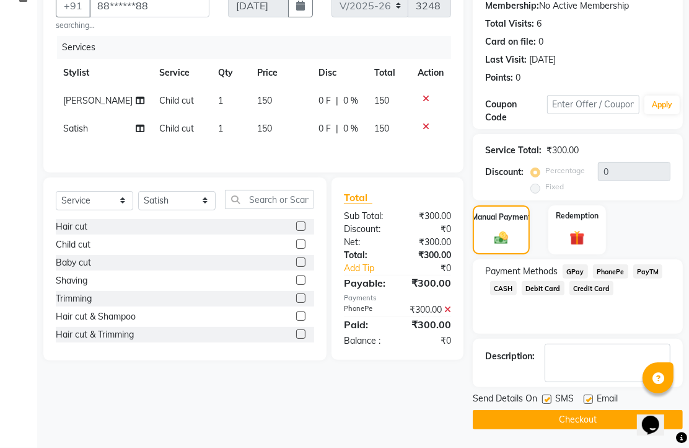
scroll to position [188, 0]
click at [593, 395] on label at bounding box center [588, 398] width 9 height 9
click at [592, 395] on input "checkbox" at bounding box center [588, 399] width 8 height 8
checkbox input "false"
click at [580, 410] on button "Checkout" at bounding box center [578, 419] width 210 height 19
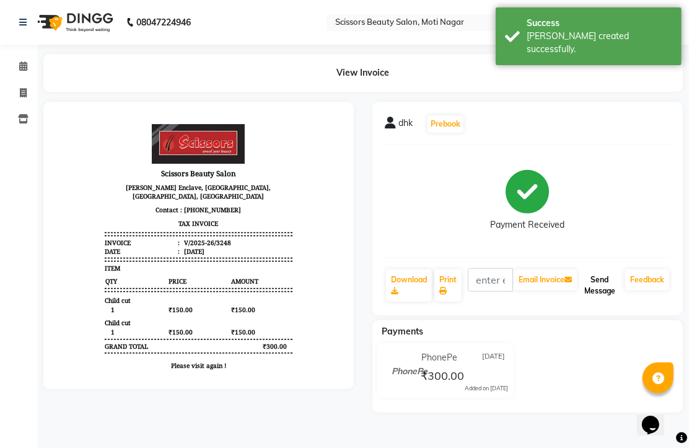
click at [585, 300] on button "Send Message" at bounding box center [600, 285] width 41 height 32
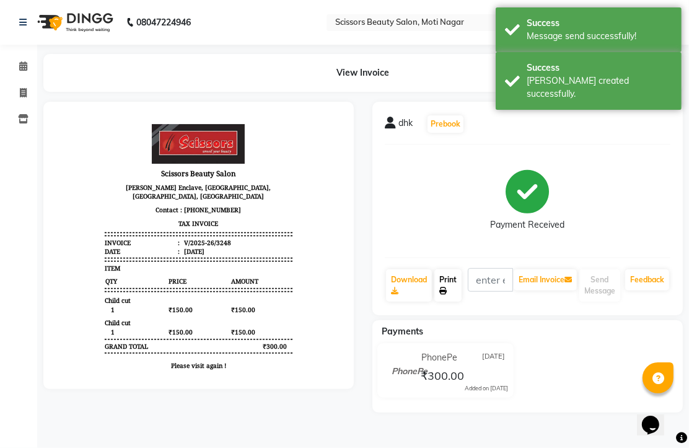
click at [459, 301] on link "Print" at bounding box center [448, 285] width 27 height 32
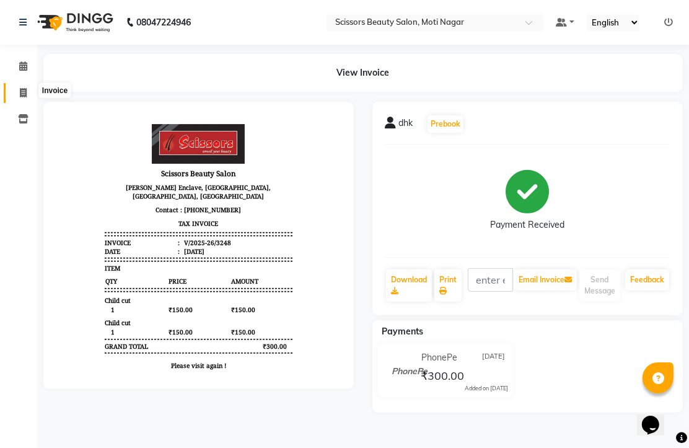
click at [27, 94] on span at bounding box center [23, 93] width 22 height 14
select select "service"
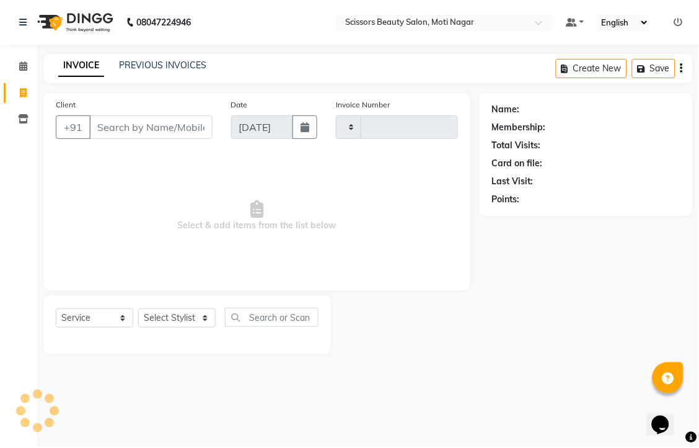
type input "3249"
click at [151, 139] on input "Client" at bounding box center [150, 127] width 123 height 24
select select "7057"
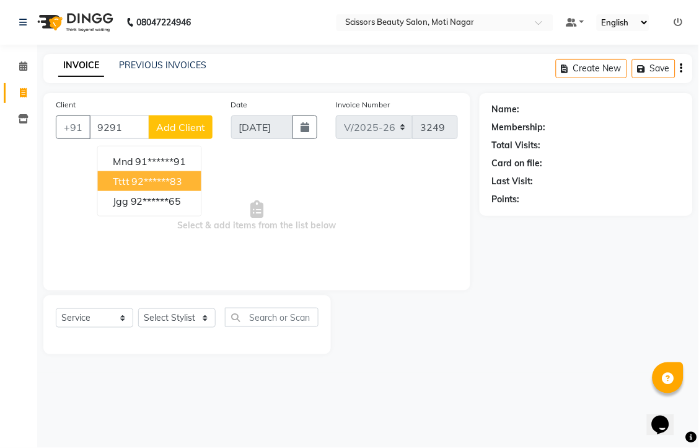
click at [183, 187] on ngb-highlight "92******83" at bounding box center [157, 181] width 51 height 12
type input "92******83"
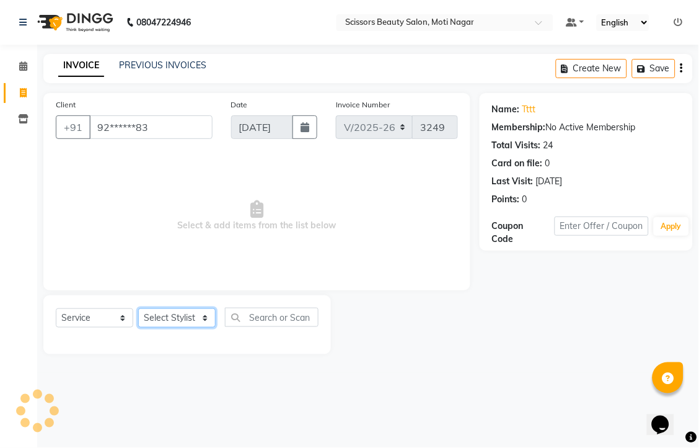
click at [183, 327] on select "Select Stylist Arman [PERSON_NAME] [PERSON_NAME] [PERSON_NAME] Sir Staff" at bounding box center [176, 317] width 77 height 19
select select "58456"
click at [143, 327] on select "Select Stylist Arman [PERSON_NAME] [PERSON_NAME] [PERSON_NAME] Sir Staff" at bounding box center [176, 317] width 77 height 19
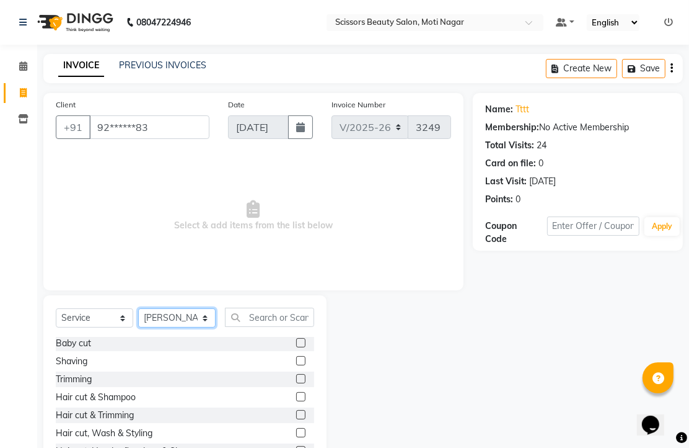
scroll to position [69, 0]
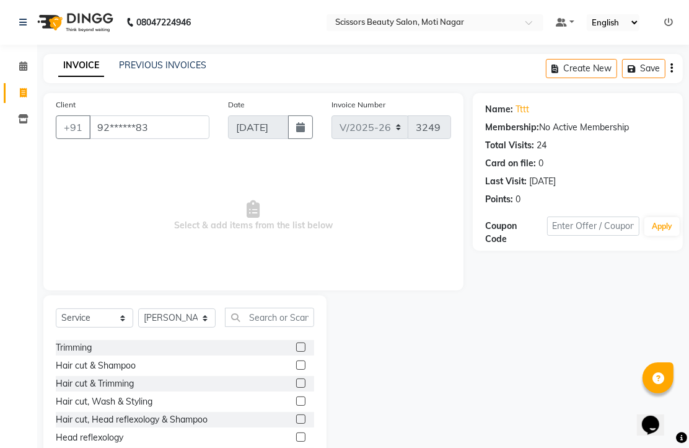
click at [296, 387] on label at bounding box center [300, 382] width 9 height 9
click at [296, 387] on input "checkbox" at bounding box center [300, 383] width 8 height 8
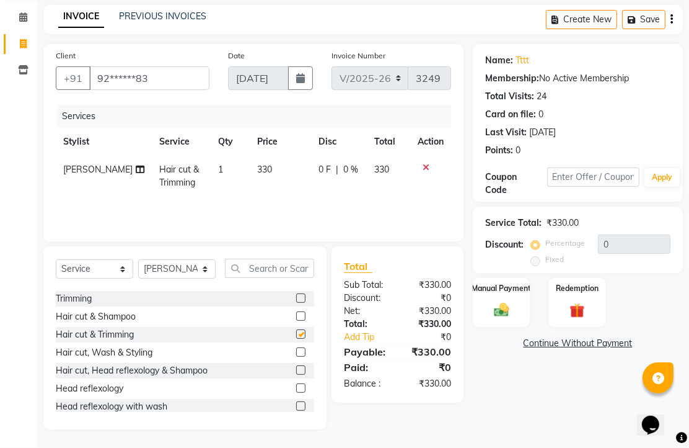
checkbox input "false"
click at [499, 311] on img at bounding box center [501, 310] width 25 height 18
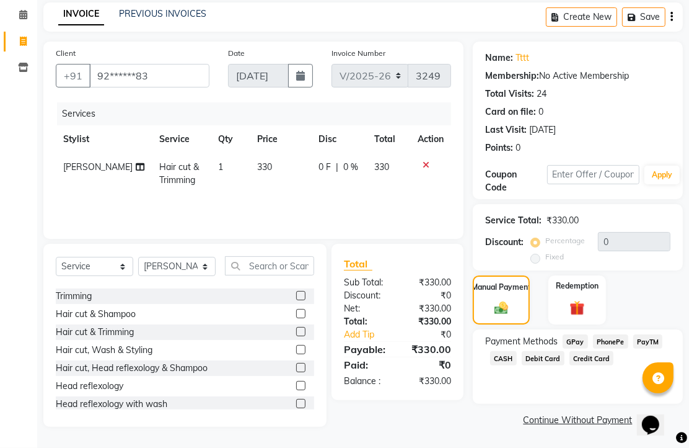
click at [517, 363] on span "CASH" at bounding box center [503, 358] width 27 height 14
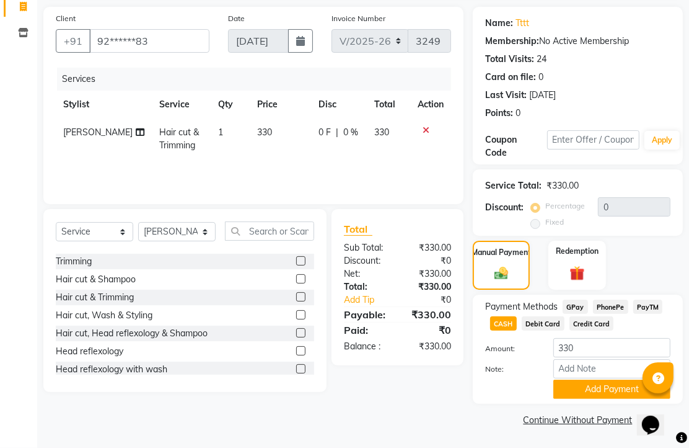
scroll to position [154, 0]
click at [580, 379] on button "Add Payment" at bounding box center [612, 388] width 117 height 19
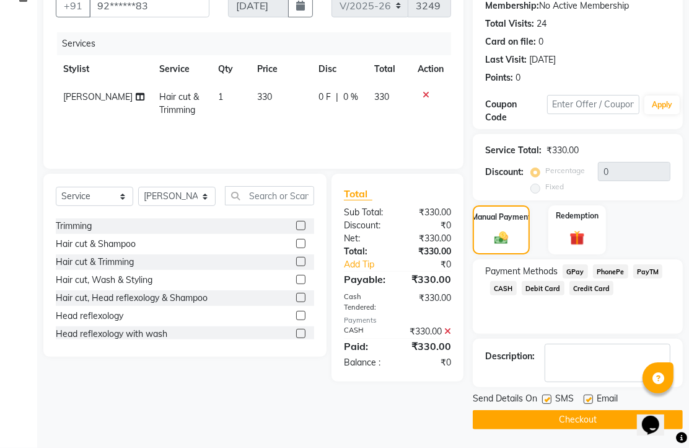
scroll to position [188, 0]
click at [591, 394] on label at bounding box center [588, 398] width 9 height 9
click at [591, 395] on input "checkbox" at bounding box center [588, 399] width 8 height 8
checkbox input "false"
click at [586, 410] on button "Checkout" at bounding box center [578, 419] width 210 height 19
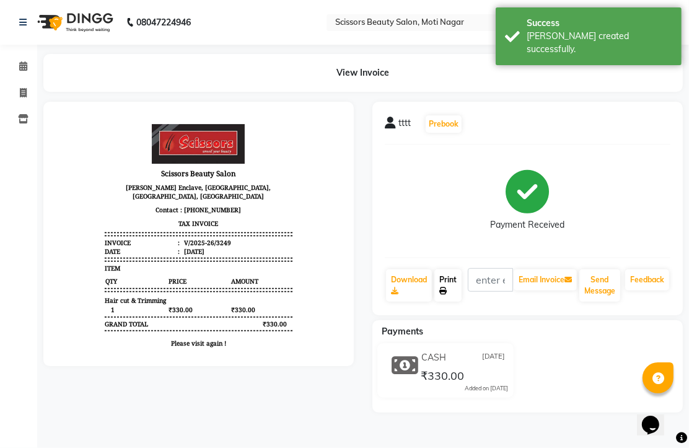
click at [452, 299] on link "Print" at bounding box center [448, 285] width 27 height 32
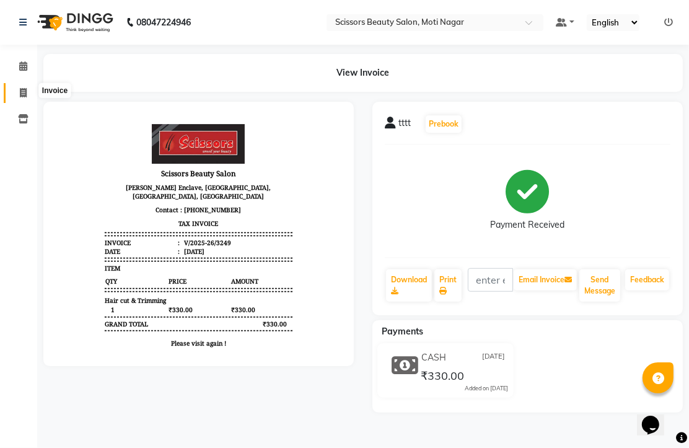
click at [16, 86] on span at bounding box center [23, 93] width 22 height 14
select select "service"
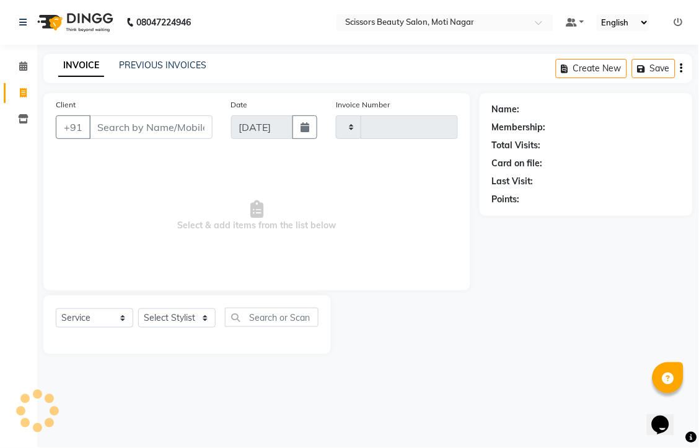
click at [23, 87] on span at bounding box center [23, 93] width 22 height 14
select select "service"
type input "3250"
select select "7057"
click at [116, 139] on input "Client" at bounding box center [150, 127] width 123 height 24
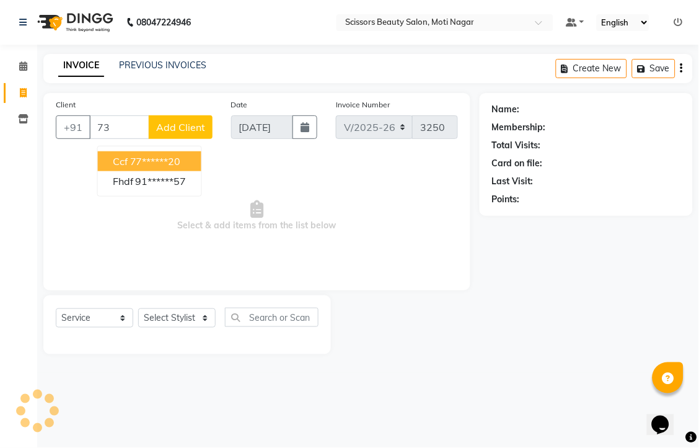
type input "7"
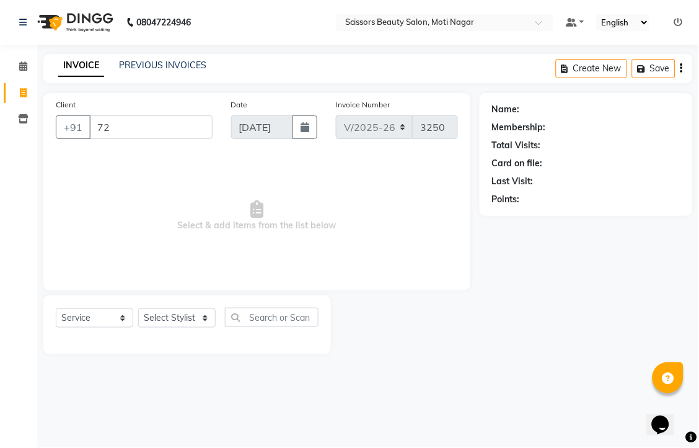
type input "7"
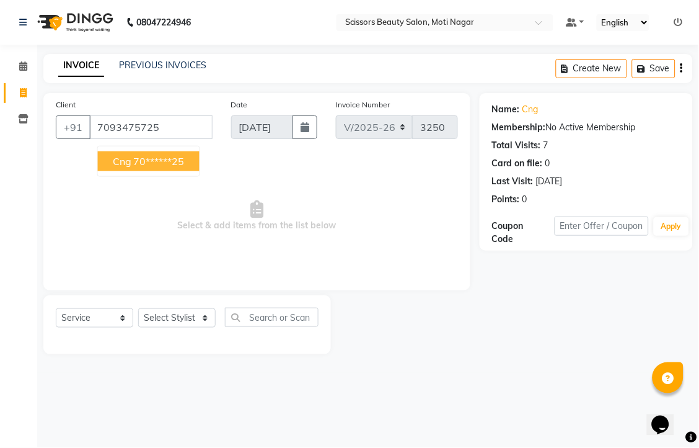
click at [174, 167] on ngb-highlight "70******25" at bounding box center [159, 161] width 51 height 12
type input "70******25"
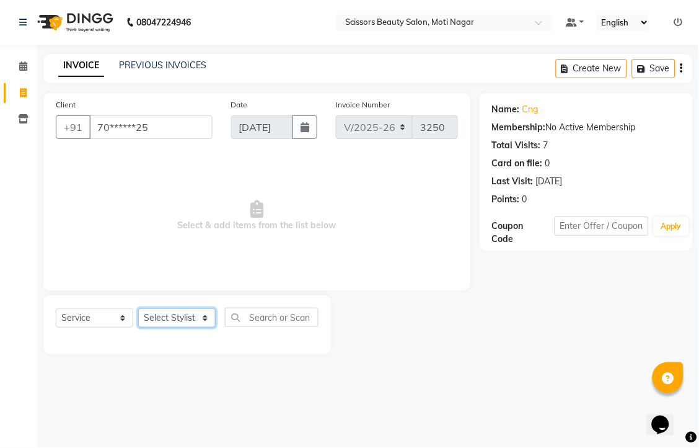
click at [192, 327] on select "Select Stylist Arman [PERSON_NAME] [PERSON_NAME] [PERSON_NAME] Sir Staff" at bounding box center [176, 317] width 77 height 19
select select "89632"
click at [143, 327] on select "Select Stylist Arman [PERSON_NAME] [PERSON_NAME] [PERSON_NAME] Sir Staff" at bounding box center [176, 317] width 77 height 19
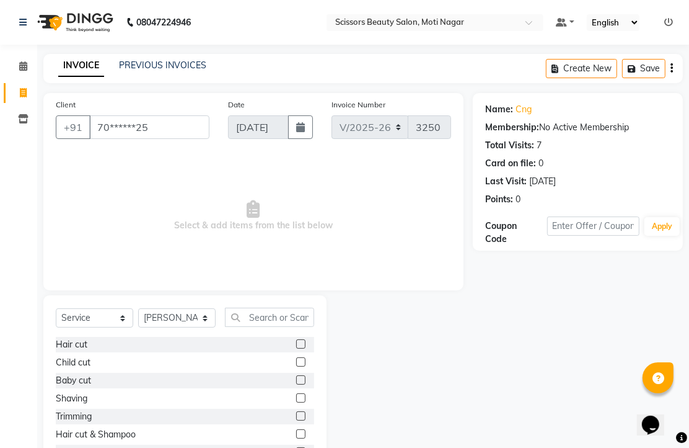
click at [296, 348] on label at bounding box center [300, 343] width 9 height 9
click at [296, 348] on input "checkbox" at bounding box center [300, 344] width 8 height 8
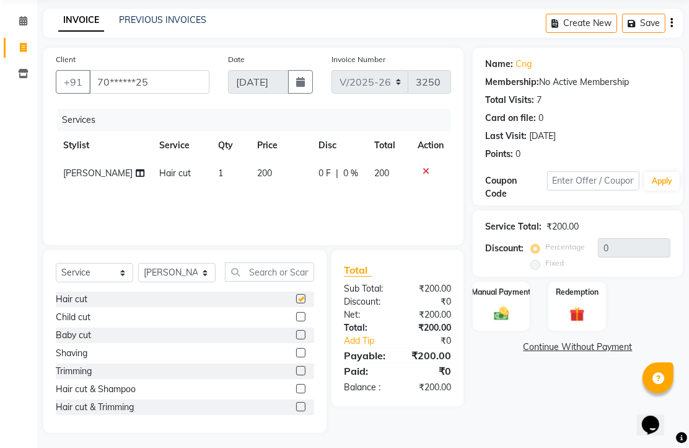
checkbox input "false"
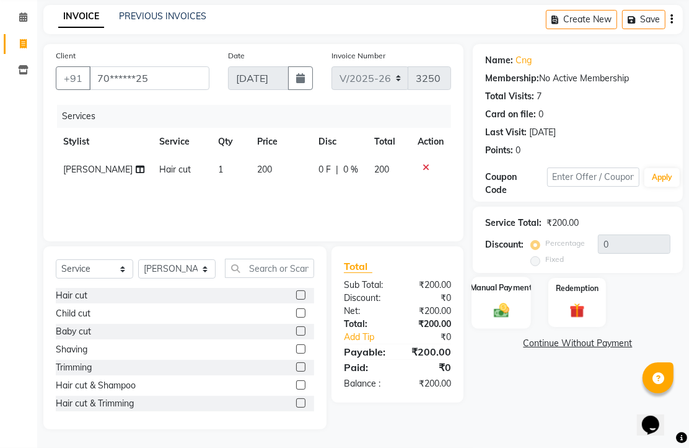
click at [497, 304] on img at bounding box center [501, 310] width 25 height 18
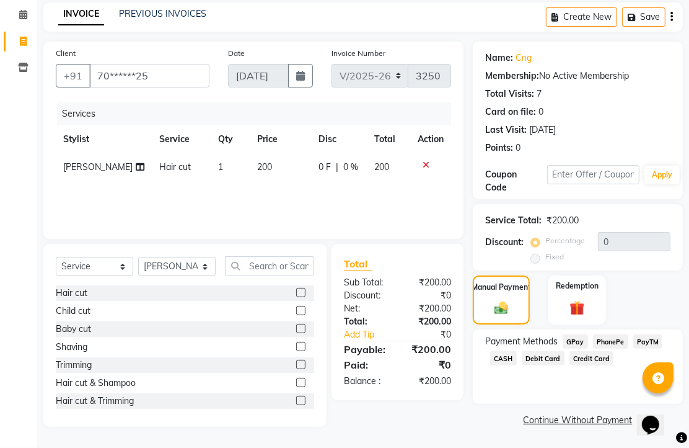
scroll to position [101, 0]
click at [624, 340] on span "PhonePe" at bounding box center [610, 341] width 35 height 14
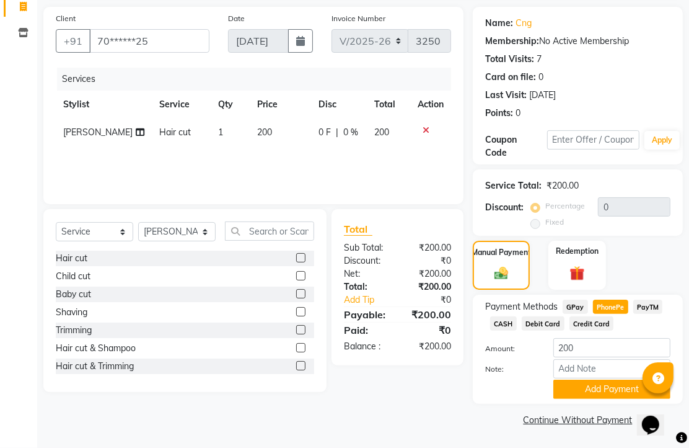
scroll to position [154, 0]
click at [612, 386] on button "Add Payment" at bounding box center [612, 388] width 117 height 19
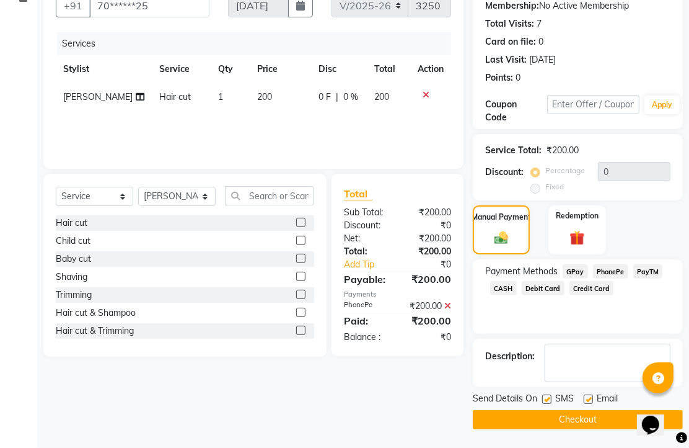
scroll to position [188, 0]
click at [593, 394] on label at bounding box center [588, 398] width 9 height 9
click at [592, 395] on input "checkbox" at bounding box center [588, 399] width 8 height 8
checkbox input "false"
click at [591, 411] on button "Checkout" at bounding box center [578, 419] width 210 height 19
